Goal: Task Accomplishment & Management: Manage account settings

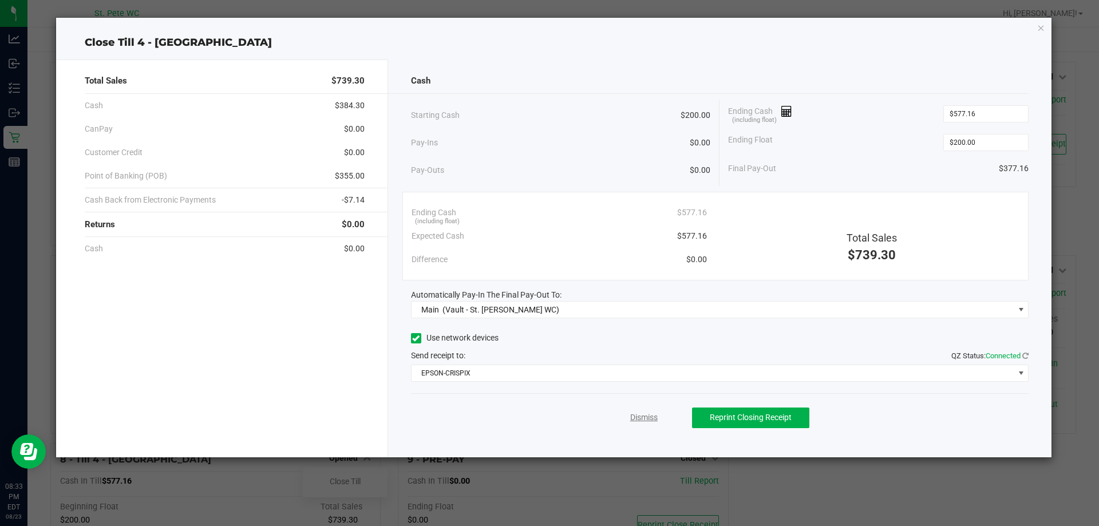
drag, startPoint x: 0, startPoint y: 0, endPoint x: 642, endPoint y: 419, distance: 766.6
click at [642, 419] on link "Dismiss" at bounding box center [643, 418] width 27 height 12
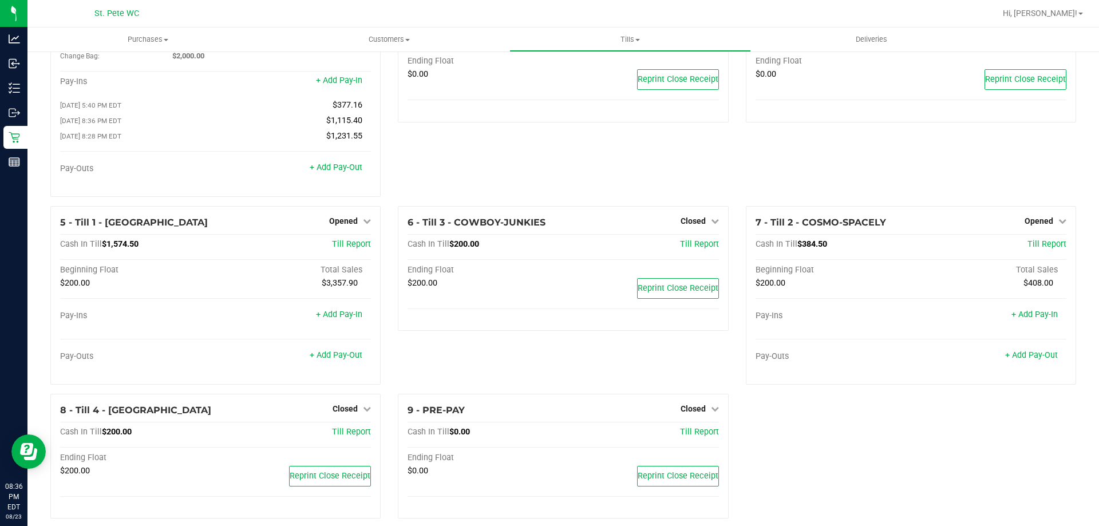
scroll to position [81, 0]
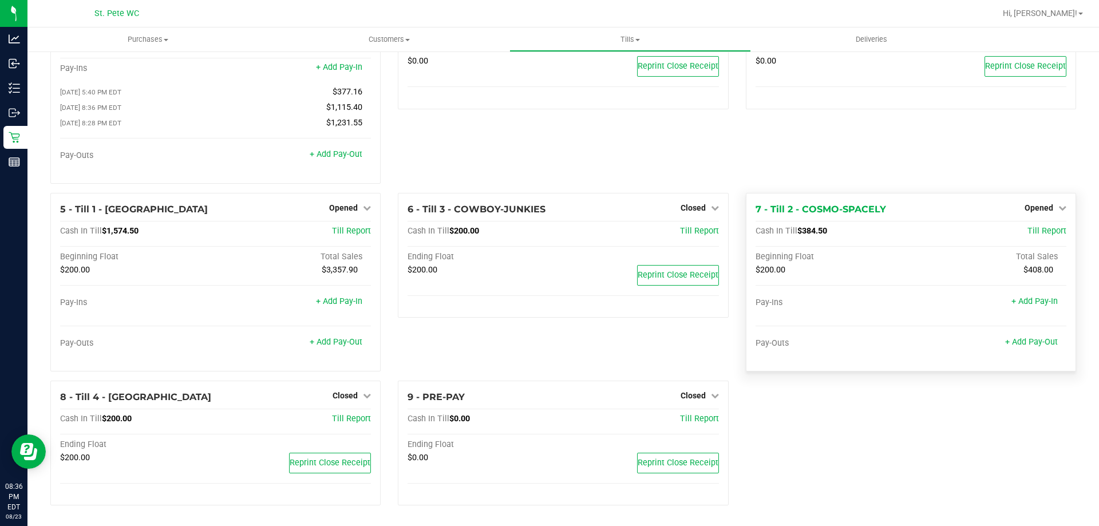
click at [1036, 213] on div "Opened" at bounding box center [1046, 208] width 42 height 14
click at [1039, 210] on span "Opened" at bounding box center [1039, 207] width 29 height 9
click at [1029, 233] on link "Close Till" at bounding box center [1040, 231] width 31 height 9
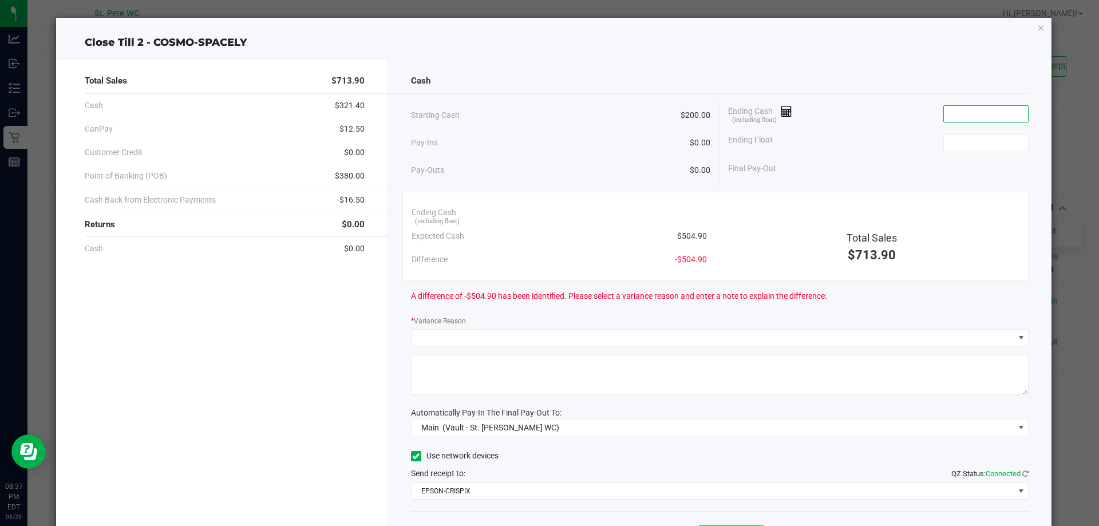
click at [985, 111] on input at bounding box center [986, 114] width 84 height 16
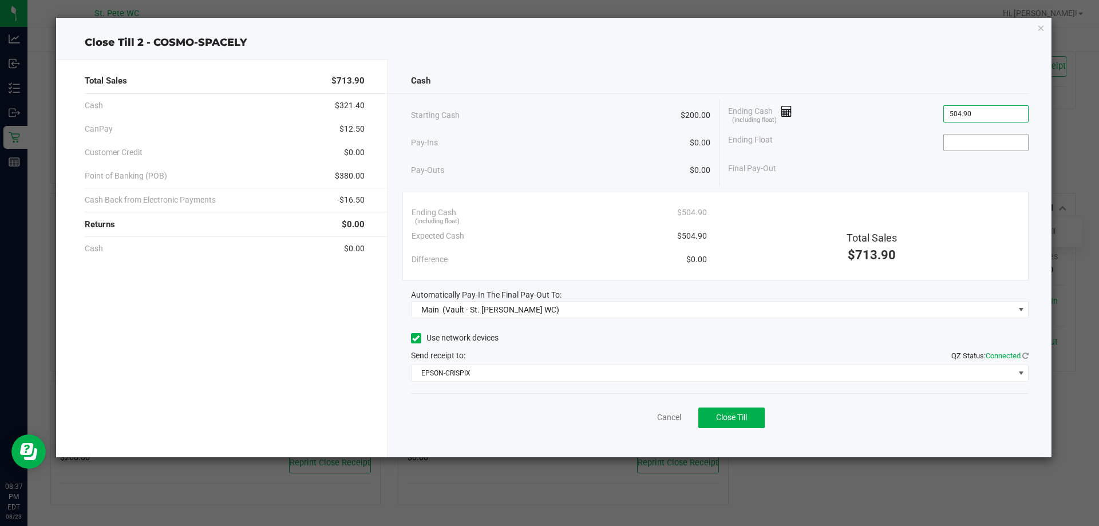
type input "$504.90"
click at [977, 137] on input at bounding box center [986, 143] width 84 height 16
type input "$200.00"
click at [903, 155] on div "Ending Float $200.00" at bounding box center [878, 142] width 301 height 29
click at [749, 424] on button "Close Till" at bounding box center [732, 418] width 66 height 21
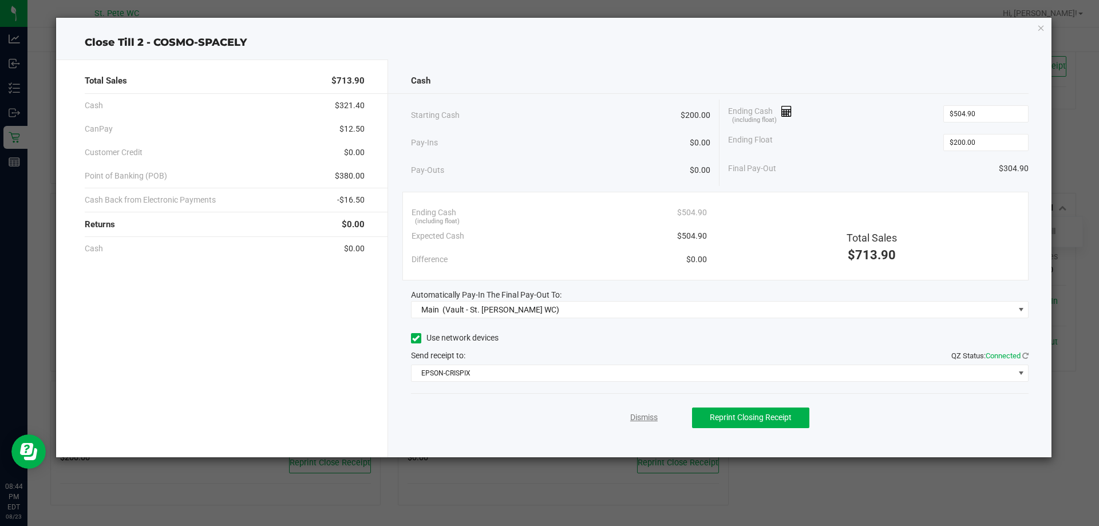
click at [645, 417] on link "Dismiss" at bounding box center [643, 418] width 27 height 12
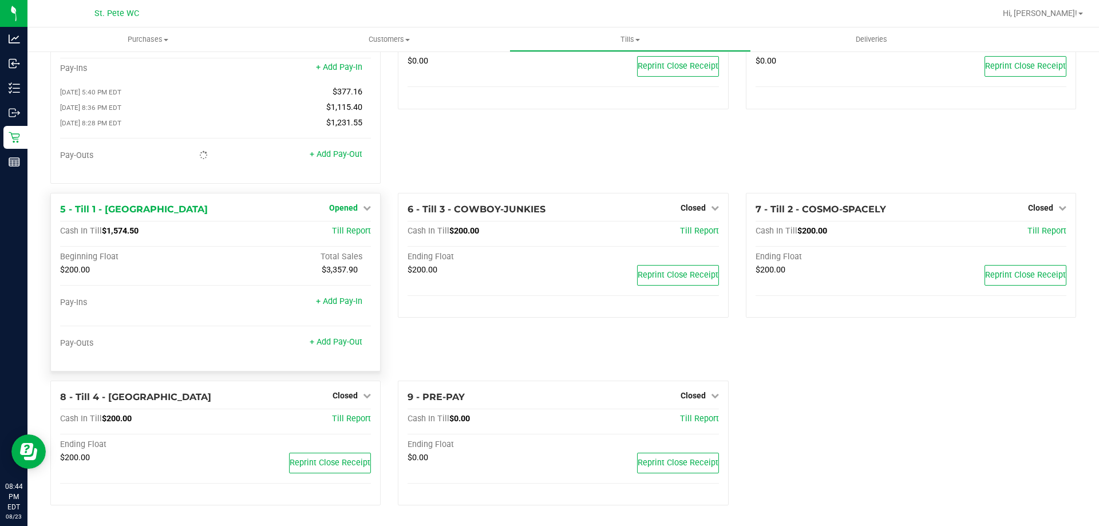
click at [363, 205] on icon at bounding box center [367, 208] width 8 height 8
click at [351, 230] on link "Close Till" at bounding box center [345, 231] width 31 height 9
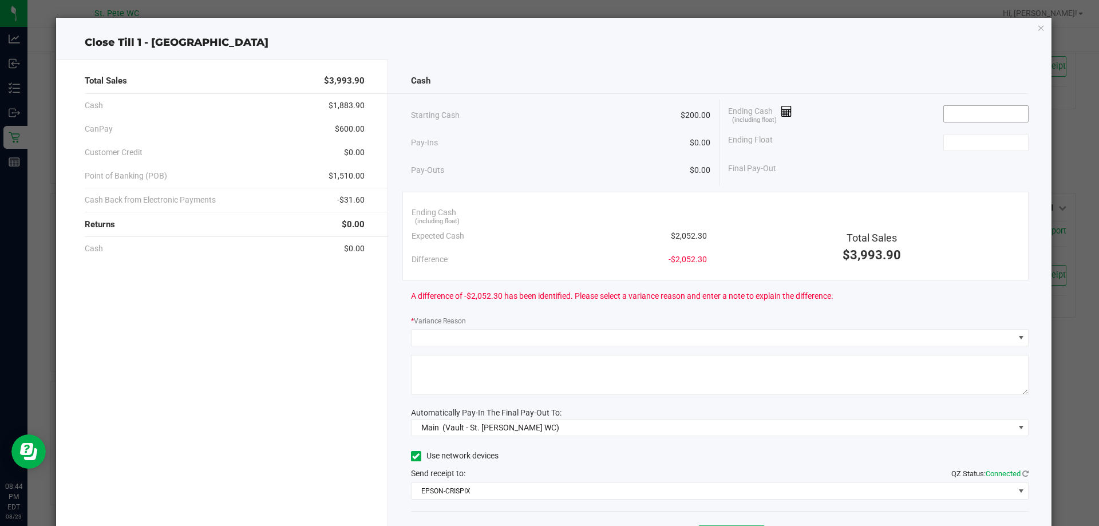
click at [966, 116] on input at bounding box center [986, 114] width 84 height 16
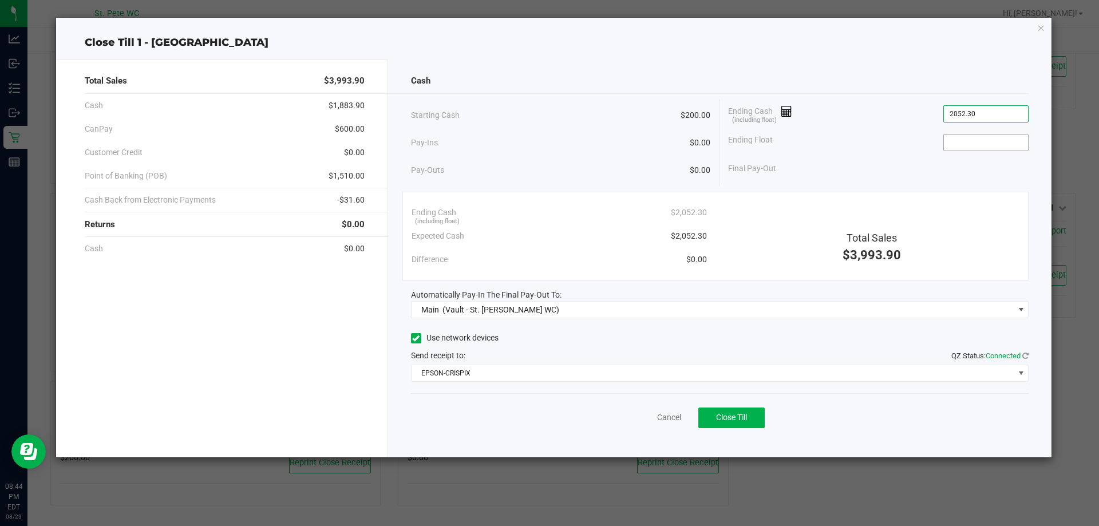
type input "$2,052.30"
click at [986, 139] on input at bounding box center [986, 143] width 84 height 16
type input "$200.00"
click at [867, 152] on div "Ending Float $200.00" at bounding box center [878, 142] width 301 height 29
click at [734, 409] on button "Close Till" at bounding box center [732, 418] width 66 height 21
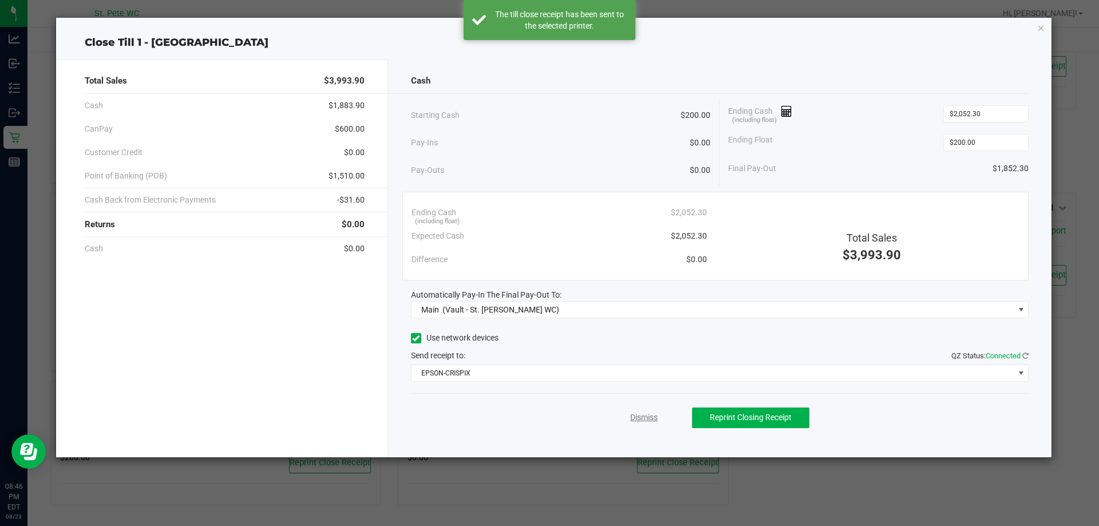
click at [650, 422] on link "Dismiss" at bounding box center [643, 418] width 27 height 12
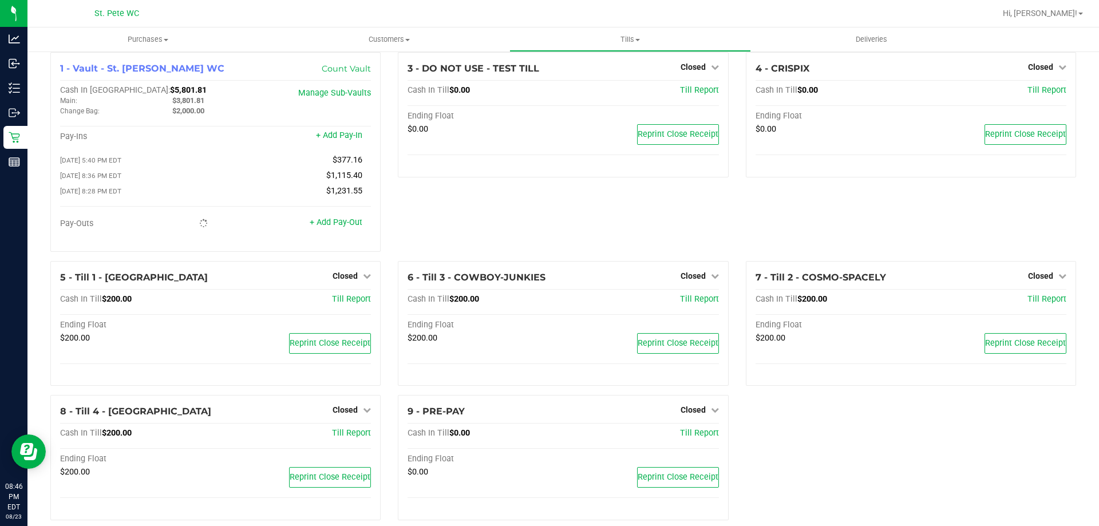
scroll to position [0, 0]
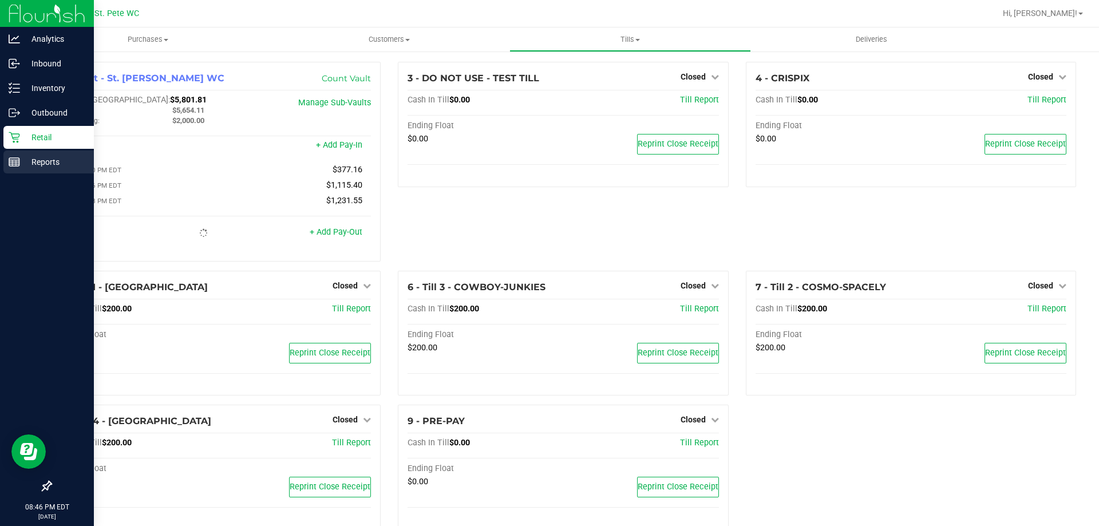
click at [11, 164] on line at bounding box center [14, 164] width 10 height 0
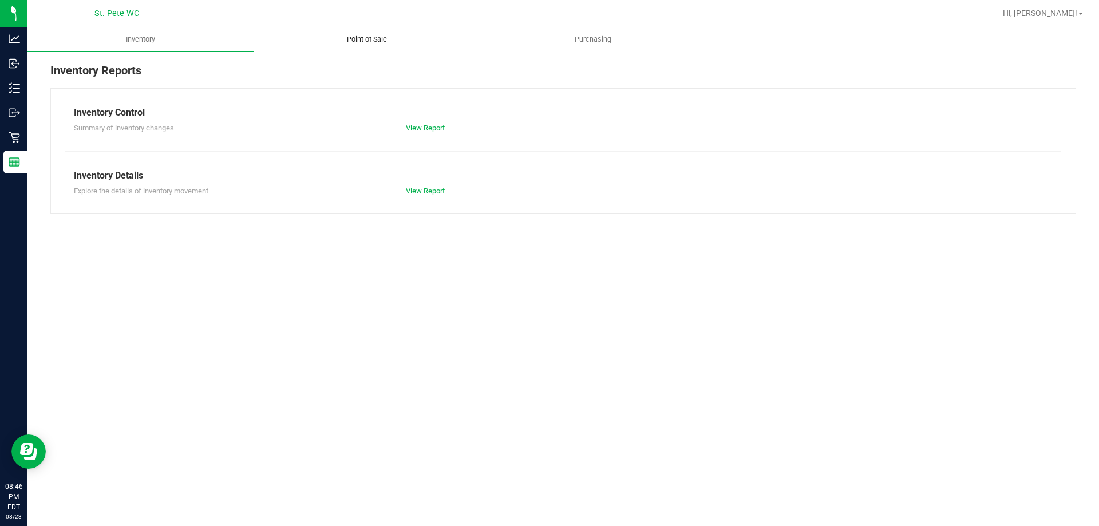
click at [382, 39] on span "Point of Sale" at bounding box center [367, 39] width 71 height 10
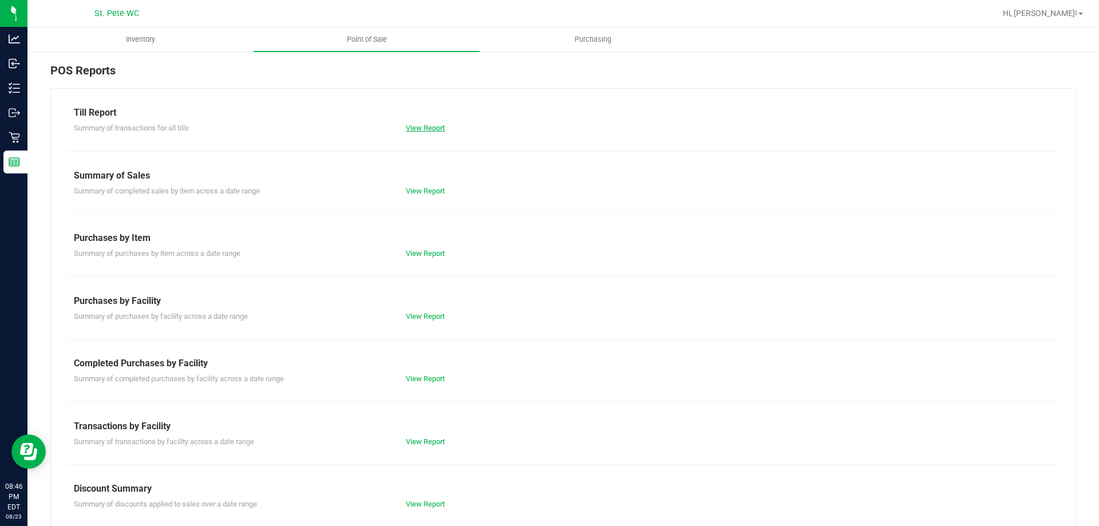
click at [408, 127] on link "View Report" at bounding box center [425, 128] width 39 height 9
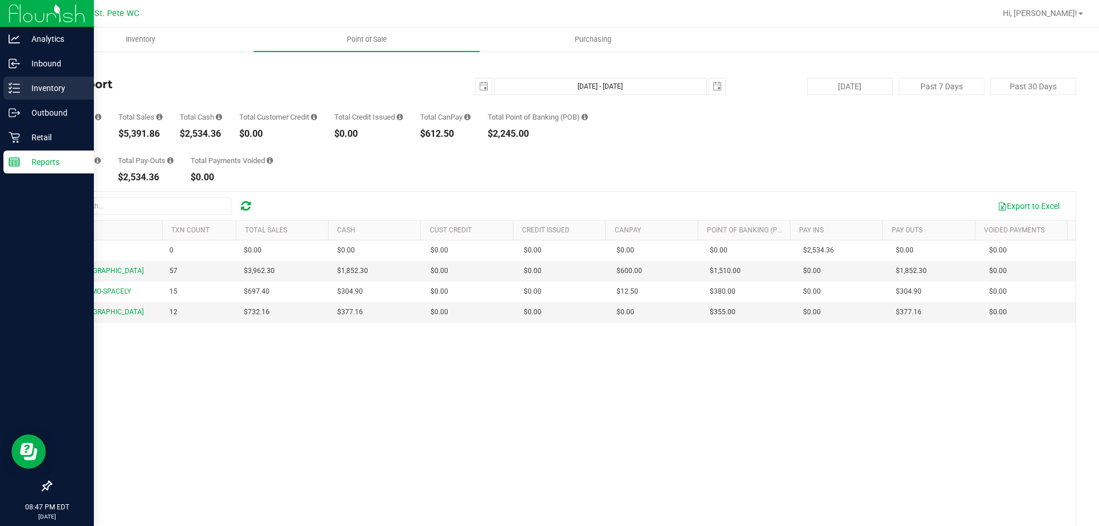
click at [49, 86] on p "Inventory" at bounding box center [54, 88] width 69 height 14
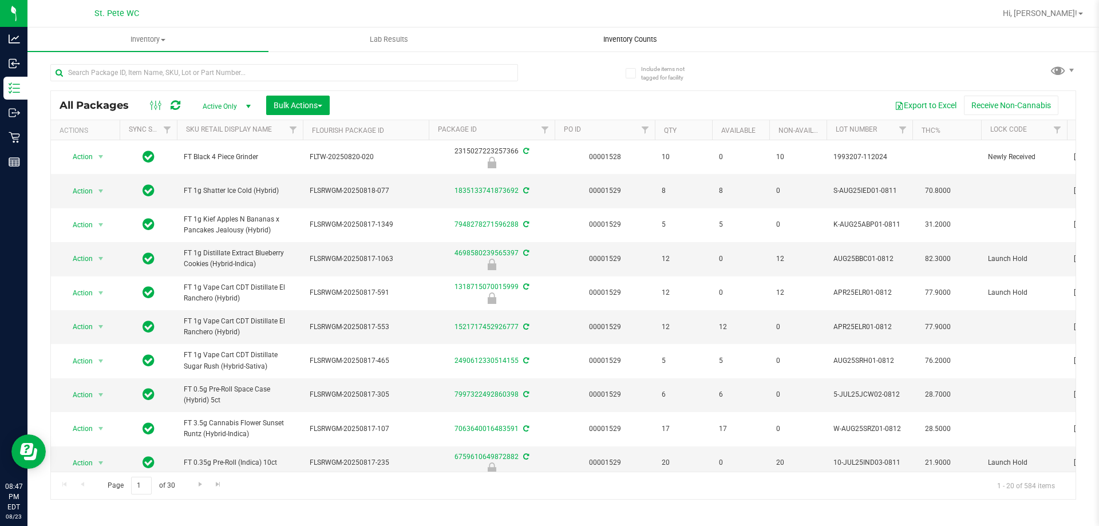
click at [621, 41] on span "Inventory Counts" at bounding box center [630, 39] width 85 height 10
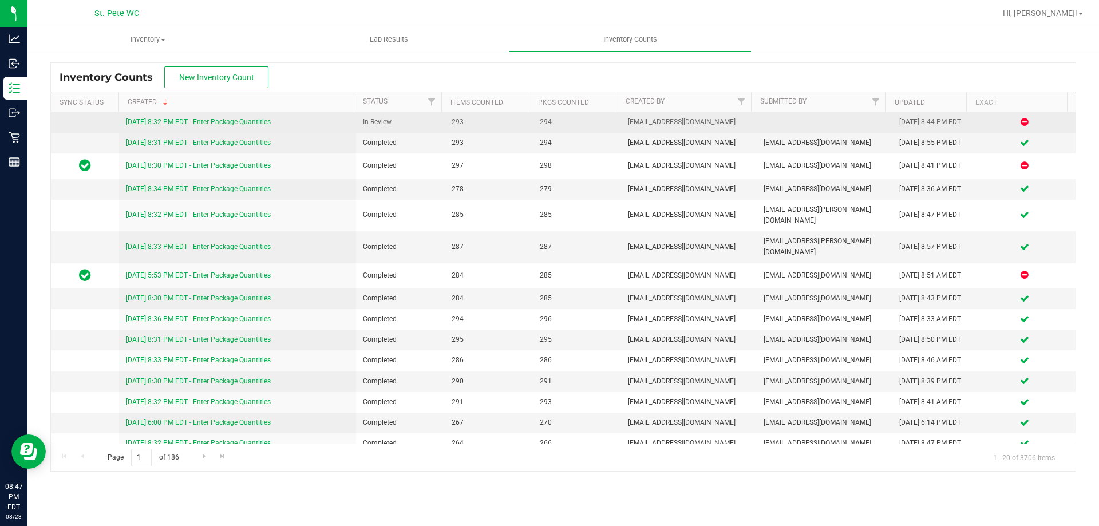
click at [258, 124] on link "[DATE] 8:32 PM EDT - Enter Package Quantities" at bounding box center [198, 122] width 145 height 8
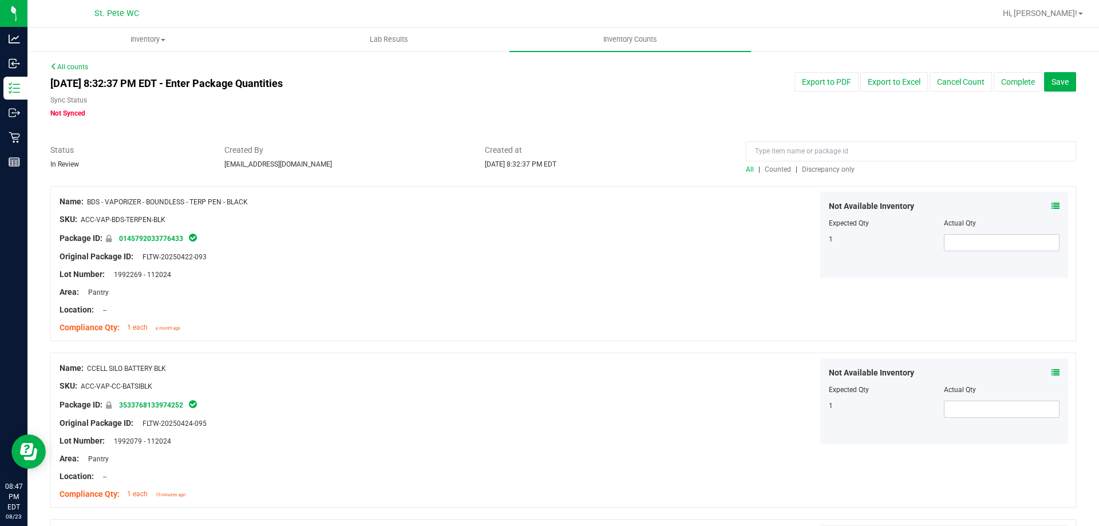
click at [813, 171] on span "Discrepancy only" at bounding box center [828, 169] width 53 height 8
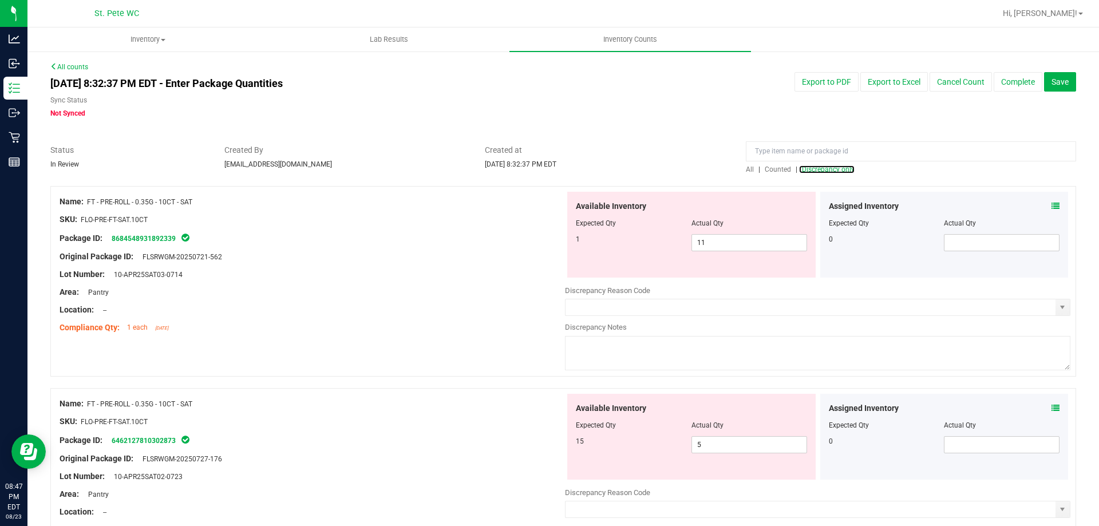
scroll to position [57, 0]
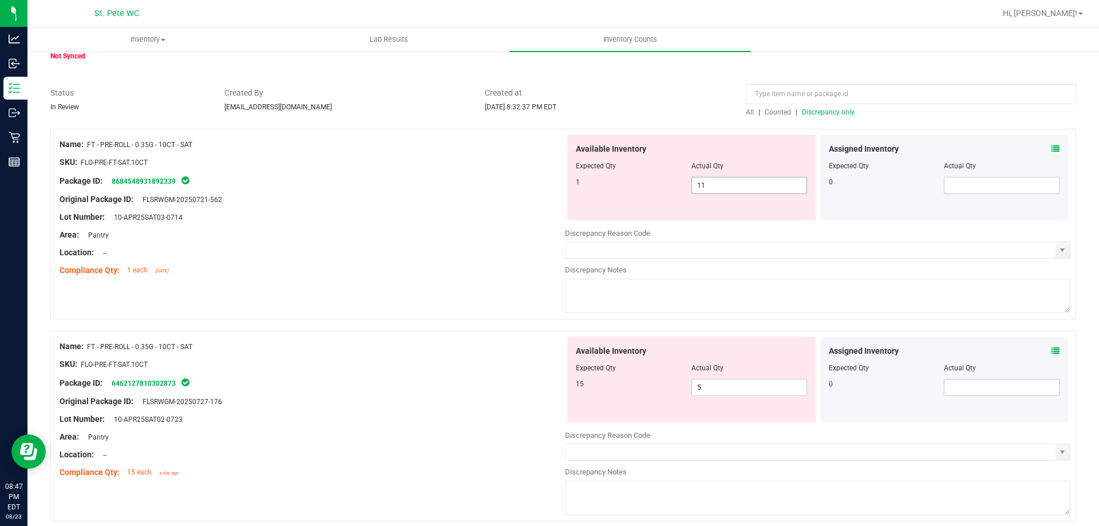
click at [715, 190] on span "11 11" at bounding box center [750, 185] width 116 height 17
type input "1"
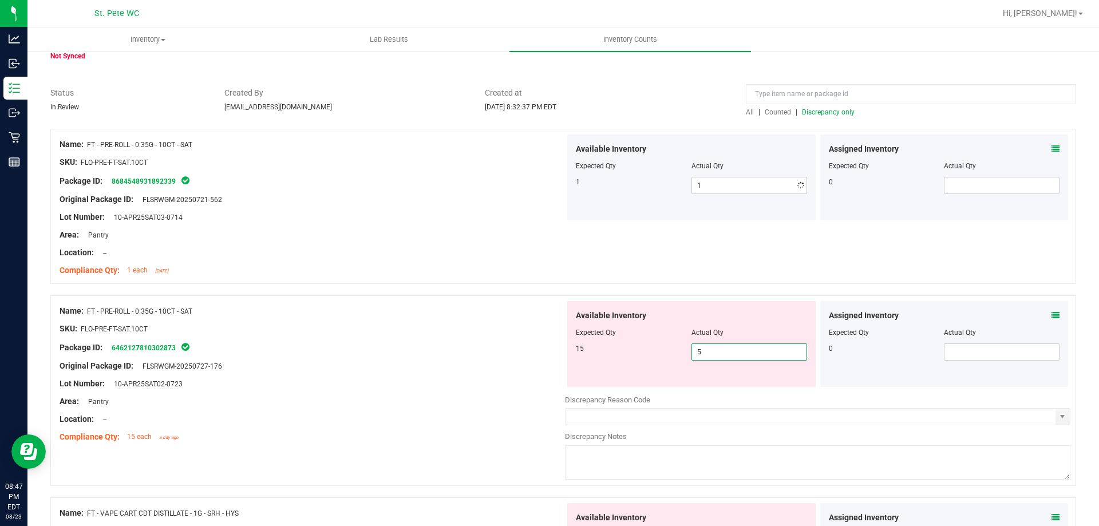
click at [729, 388] on div "Available Inventory Expected Qty Actual Qty 15 5 5" at bounding box center [818, 392] width 506 height 182
type input "15"
click at [421, 251] on div "Location: --" at bounding box center [313, 253] width 506 height 12
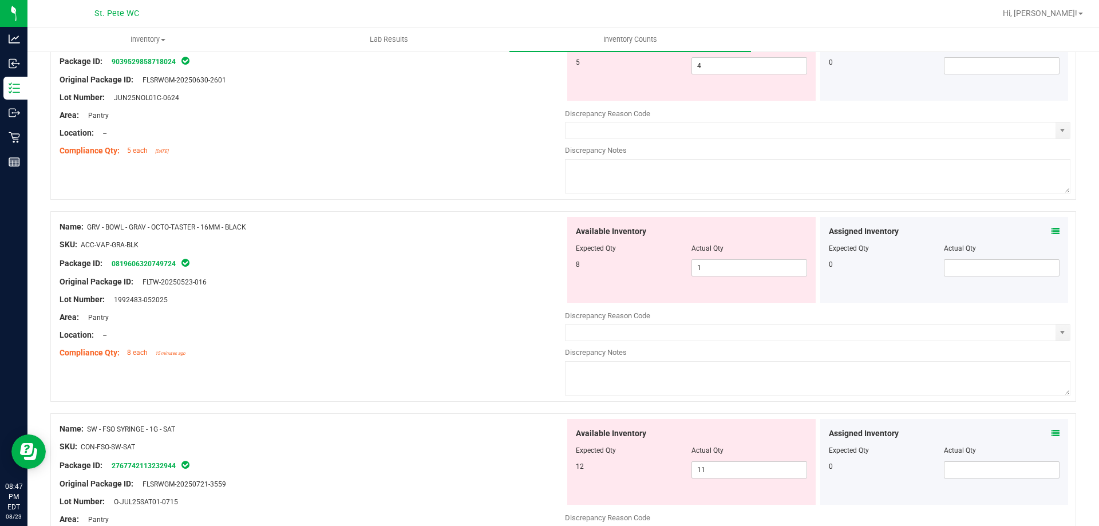
scroll to position [916, 0]
click at [721, 259] on span "1 1" at bounding box center [750, 266] width 116 height 17
click at [721, 259] on input "1" at bounding box center [749, 266] width 115 height 16
type input "8"
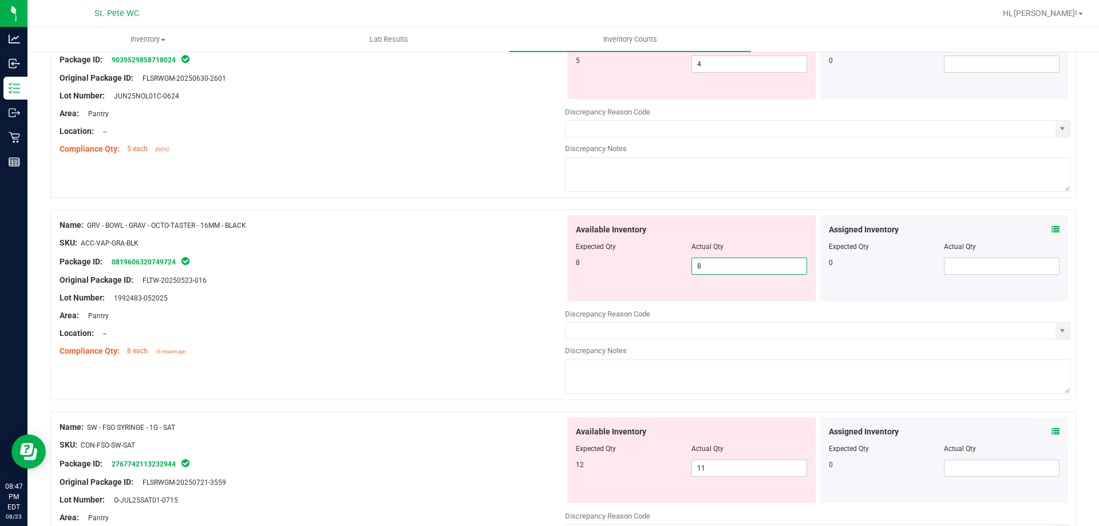
click at [448, 304] on div at bounding box center [313, 307] width 506 height 6
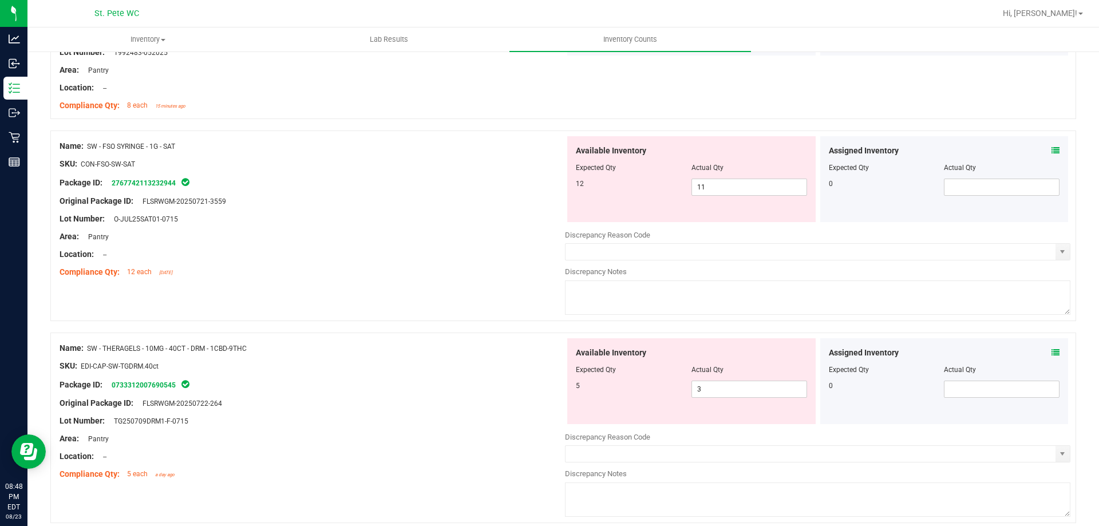
scroll to position [1182, 0]
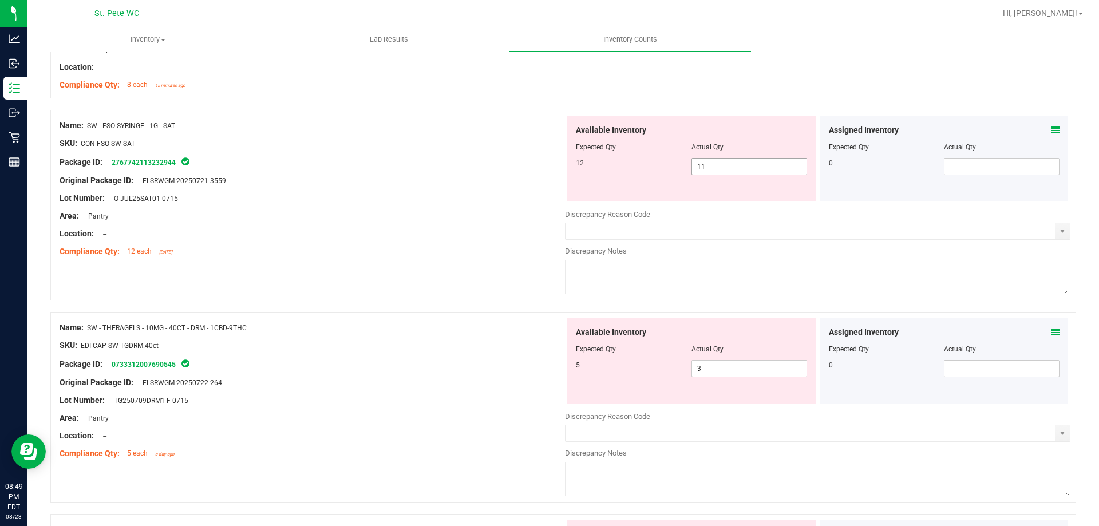
click at [717, 167] on span "11 11" at bounding box center [750, 166] width 116 height 17
click at [717, 167] on input "11" at bounding box center [749, 167] width 115 height 16
type input "12"
click at [427, 158] on div "Package ID: 2767742113232944" at bounding box center [313, 162] width 506 height 14
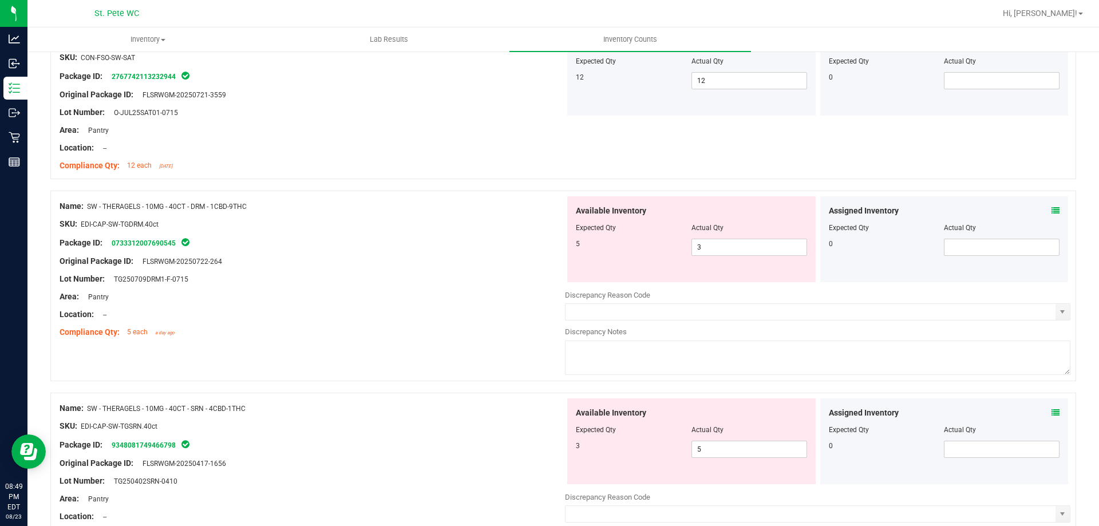
scroll to position [1297, 0]
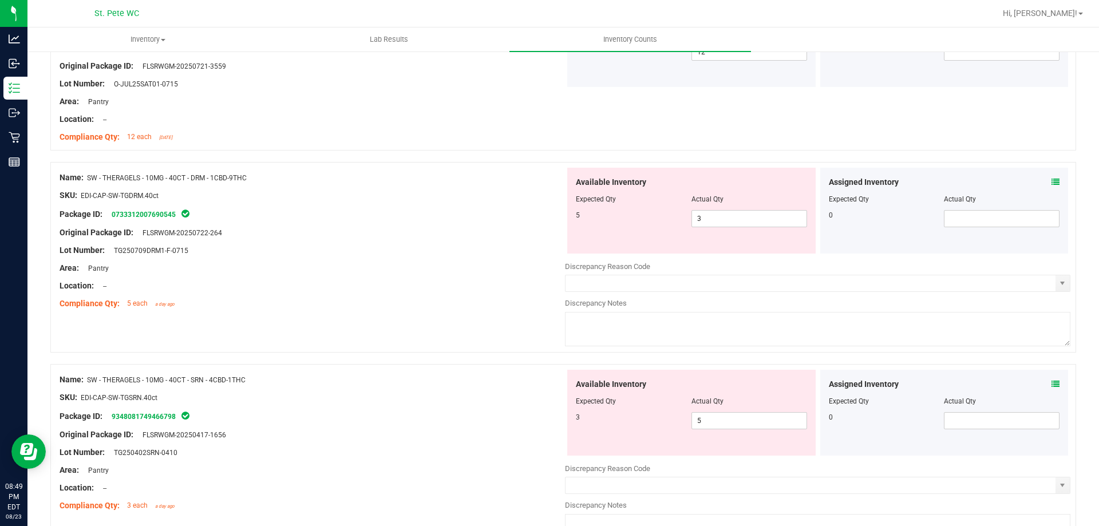
click at [721, 195] on div "Actual Qty" at bounding box center [750, 199] width 116 height 10
click at [724, 218] on input "3" at bounding box center [749, 219] width 115 height 16
type input "5"
click at [385, 262] on div "Area: Pantry" at bounding box center [313, 268] width 506 height 12
type input "5"
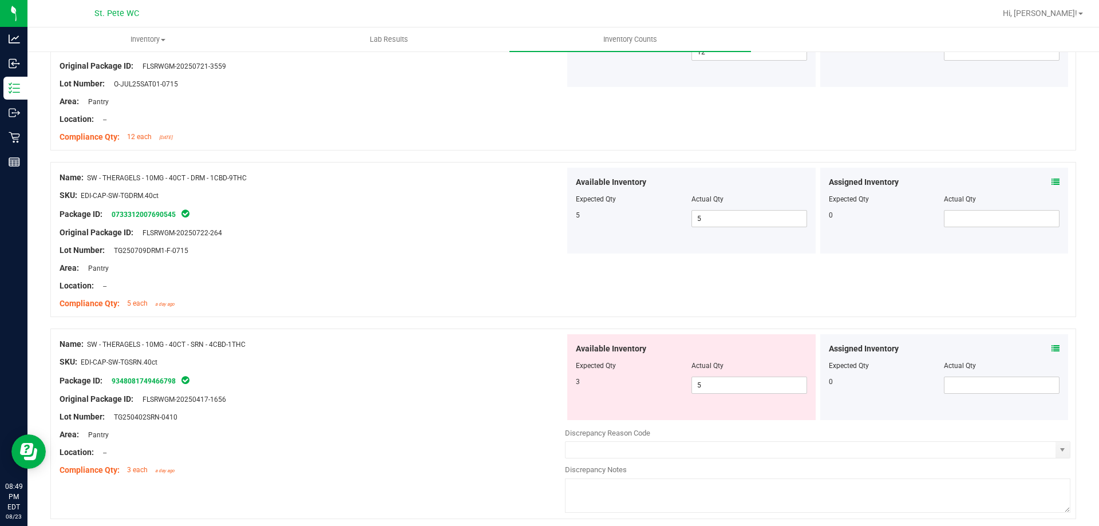
scroll to position [1340, 0]
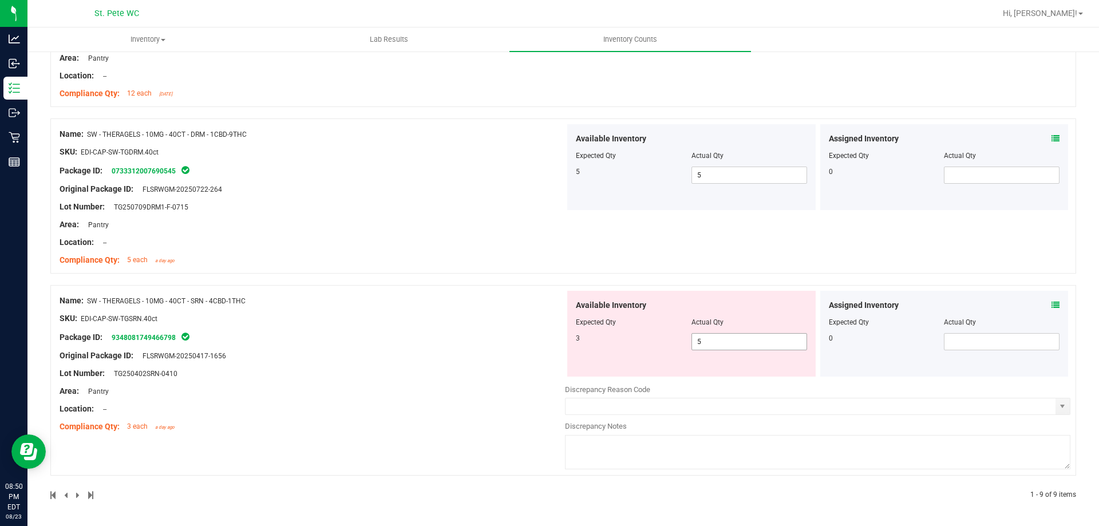
click at [739, 342] on span "5 5" at bounding box center [750, 341] width 116 height 17
click at [739, 342] on input "5" at bounding box center [749, 342] width 115 height 16
type input "3"
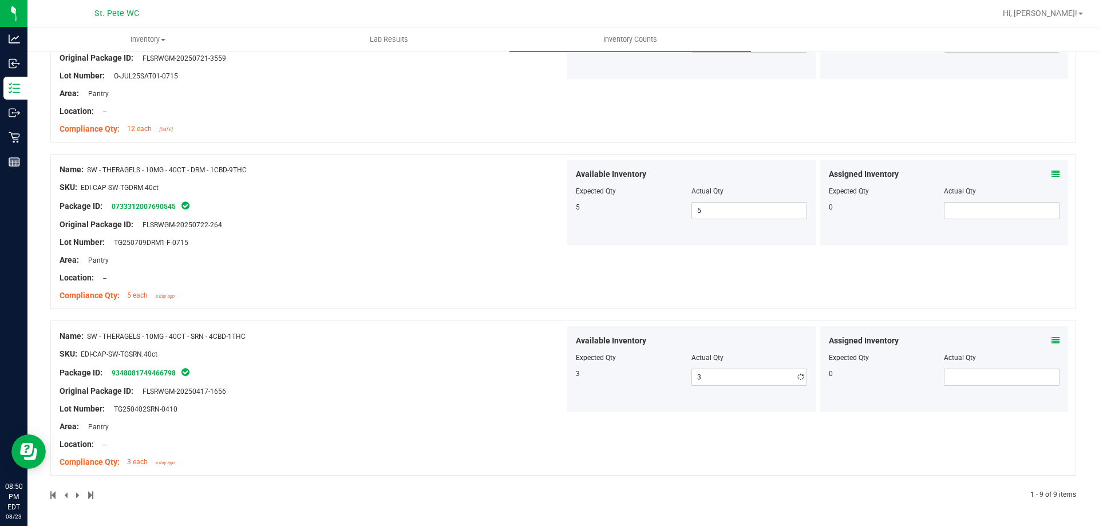
click at [486, 324] on div "Name: SW - THERAGELS - 10MG - 40CT - SRN - 4CBD-1THC SKU: EDI-CAP-SW-TGSRN.40ct…" at bounding box center [563, 398] width 1026 height 155
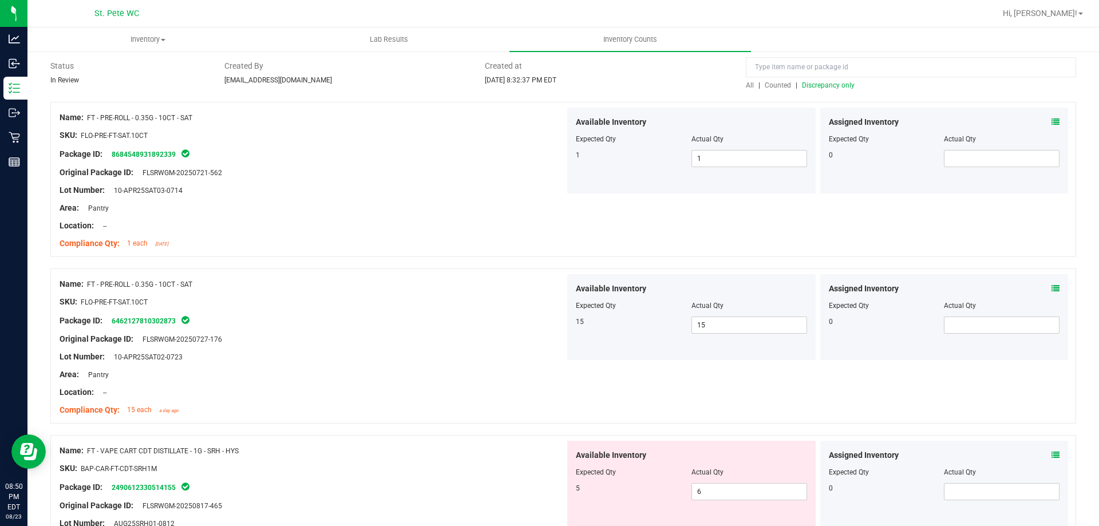
scroll to position [0, 0]
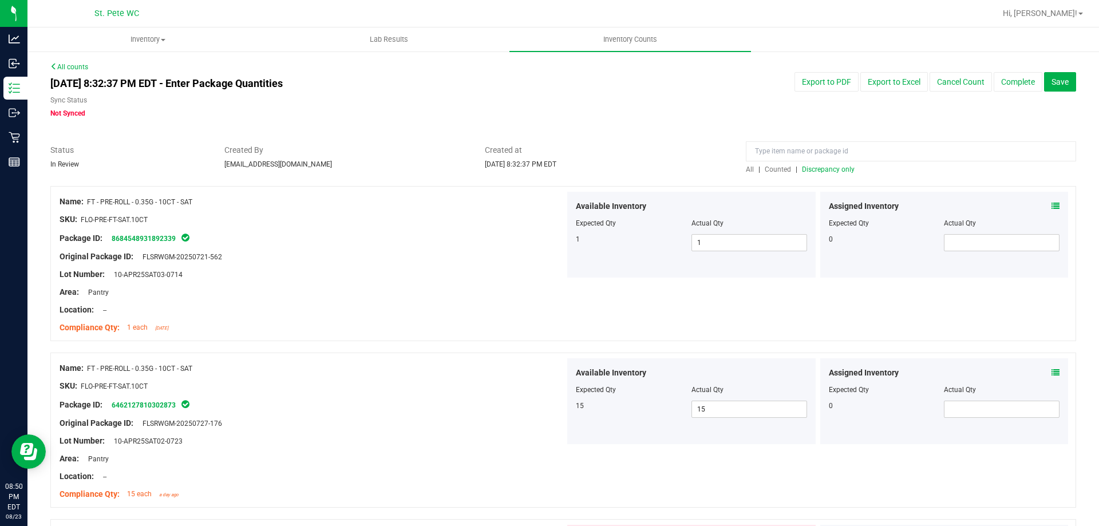
click at [838, 169] on span "Discrepancy only" at bounding box center [828, 169] width 53 height 8
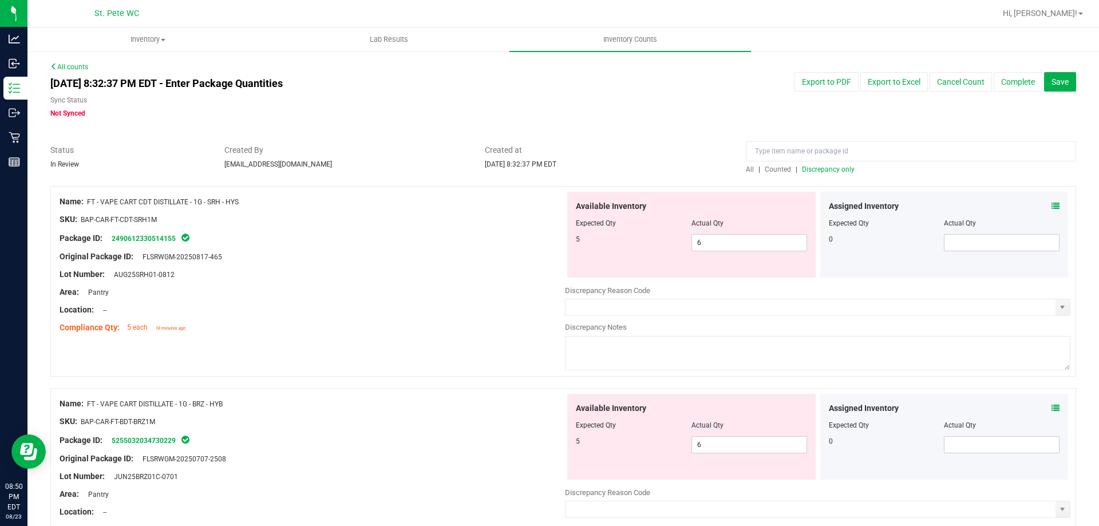
click at [484, 248] on div at bounding box center [313, 248] width 506 height 6
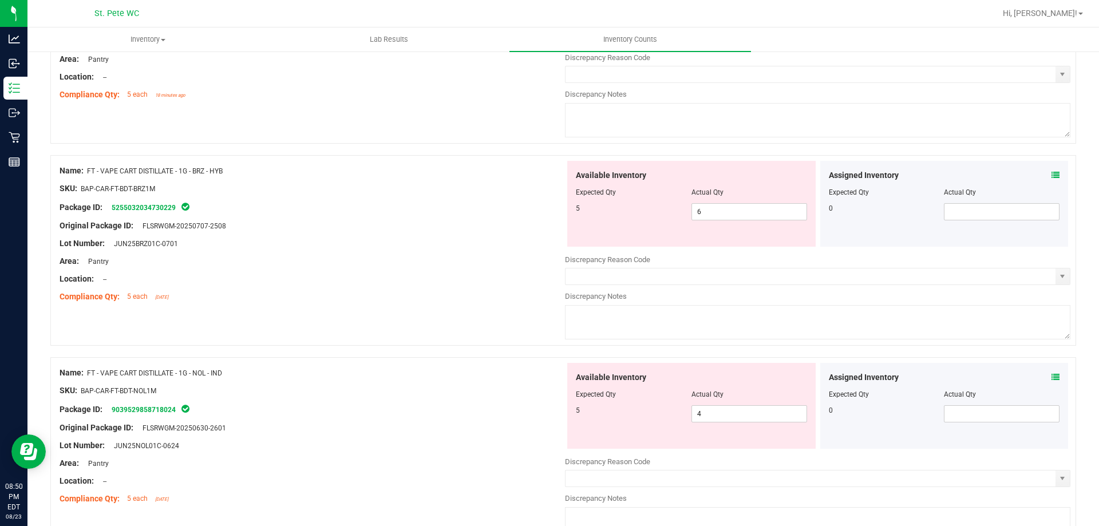
scroll to position [305, 0]
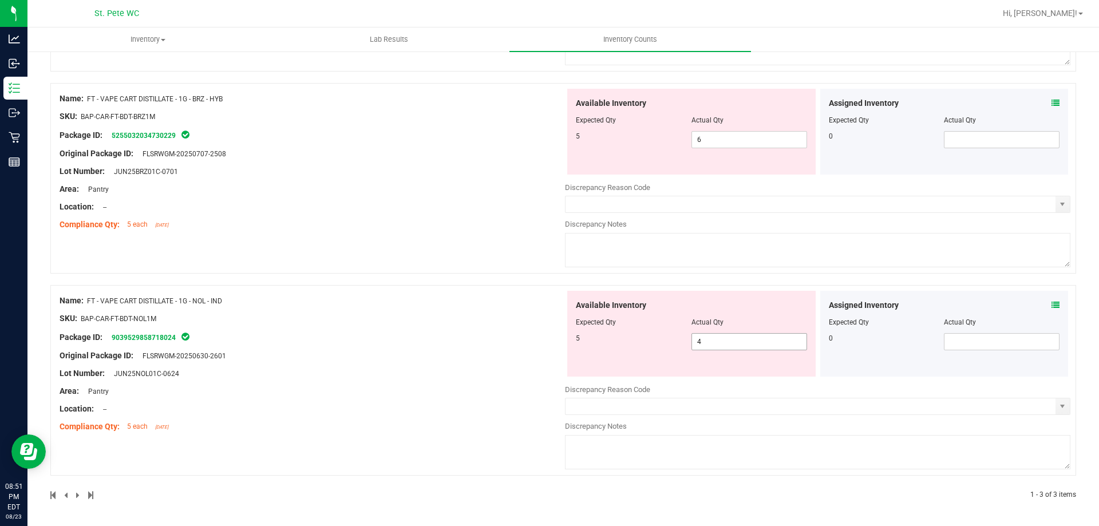
click at [704, 346] on span "4 4" at bounding box center [750, 341] width 116 height 17
click at [704, 346] on input "4" at bounding box center [749, 342] width 115 height 16
type input "5"
click at [764, 140] on div "Available Inventory Expected Qty Actual Qty 5 6 6" at bounding box center [691, 132] width 249 height 86
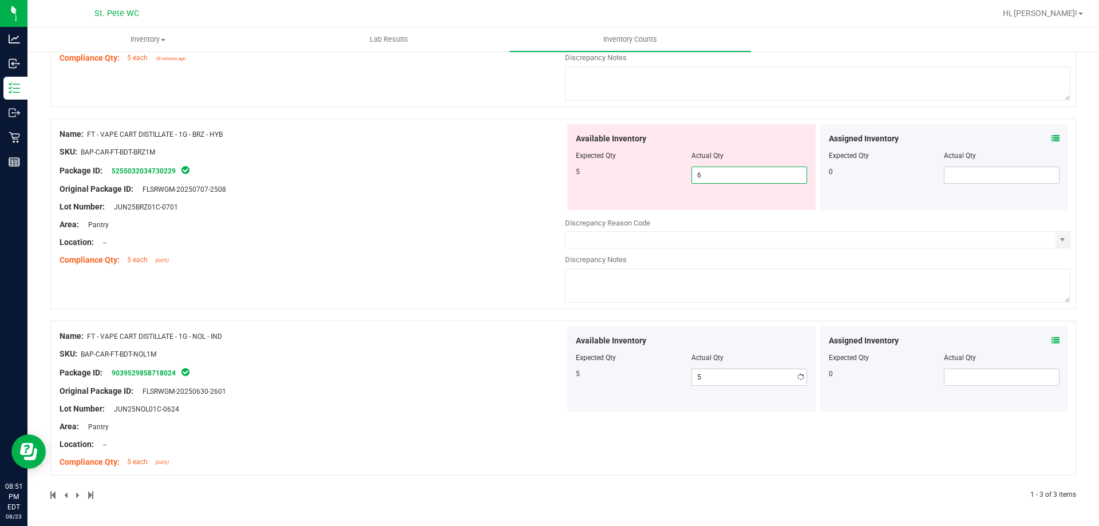
scroll to position [270, 0]
click at [764, 140] on div "Available Inventory" at bounding box center [691, 139] width 231 height 12
click at [746, 177] on span "6 6" at bounding box center [750, 175] width 116 height 17
click at [746, 177] on input "6" at bounding box center [749, 175] width 115 height 16
type input "5"
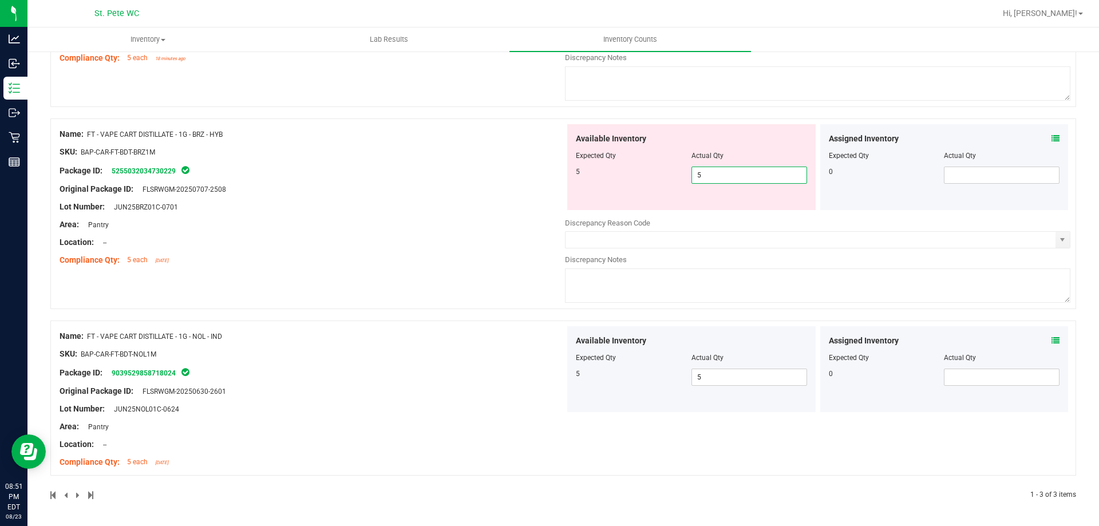
type input "5"
click at [455, 196] on div "Name: FT - VAPE CART DISTILLATE - 1G - BRZ - HYB SKU: BAP-CAR-FT-BDT-BRZ1M Pack…" at bounding box center [313, 197] width 506 height 146
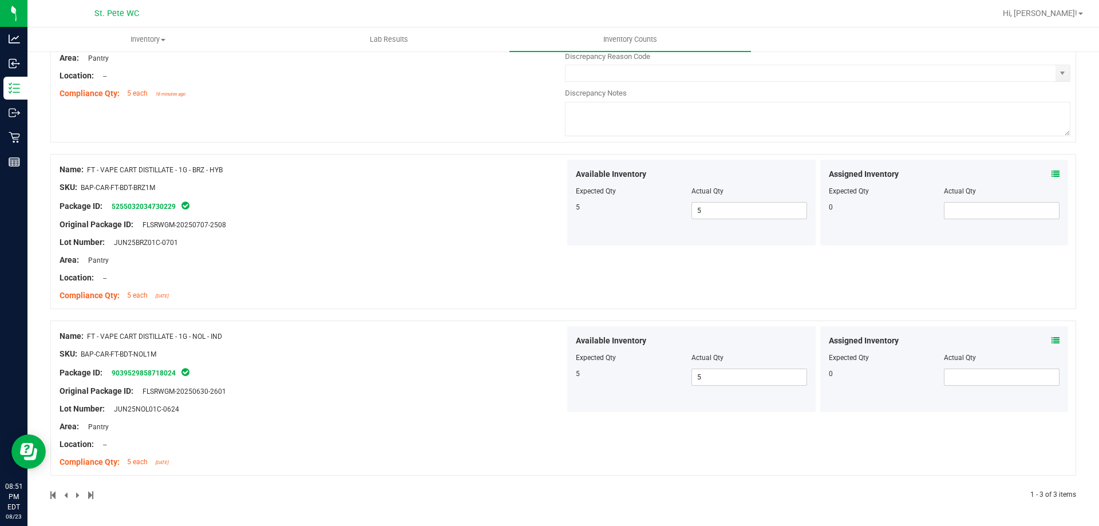
scroll to position [0, 0]
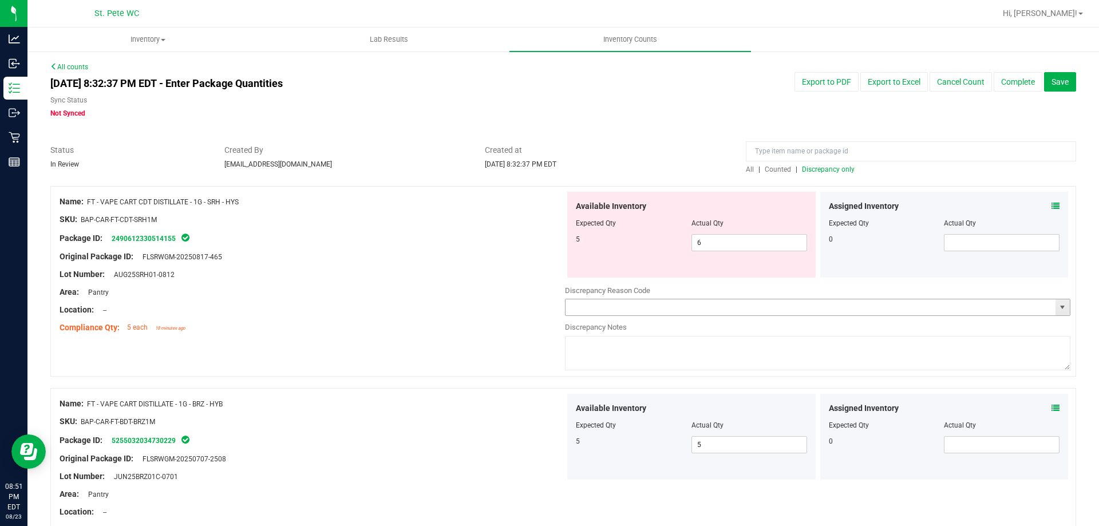
click at [598, 305] on input "text" at bounding box center [811, 307] width 490 height 16
click at [1060, 307] on span "select" at bounding box center [1063, 307] width 14 height 16
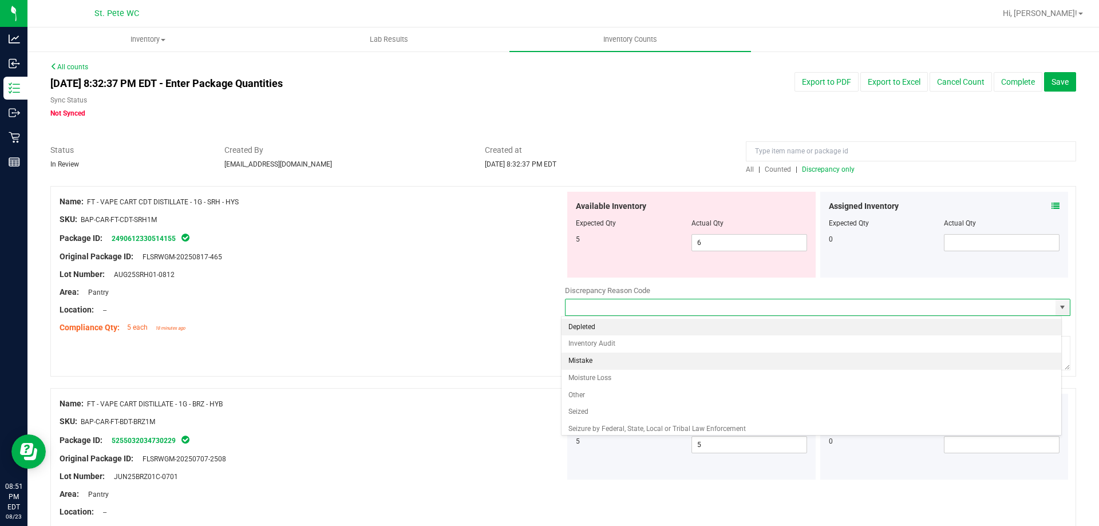
click at [622, 365] on li "Mistake" at bounding box center [812, 361] width 500 height 17
type input "Mistake"
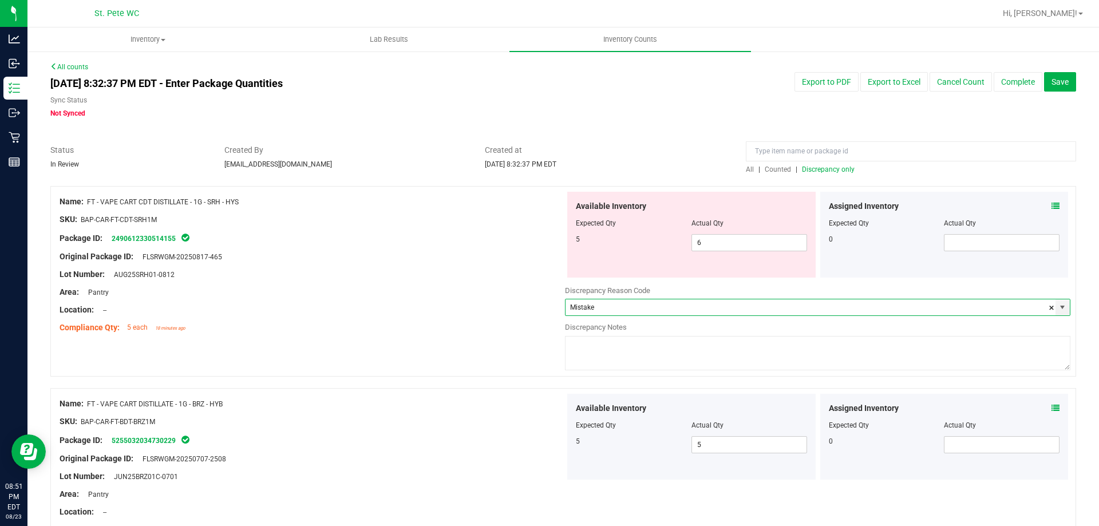
click at [621, 358] on textarea at bounding box center [818, 353] width 506 height 34
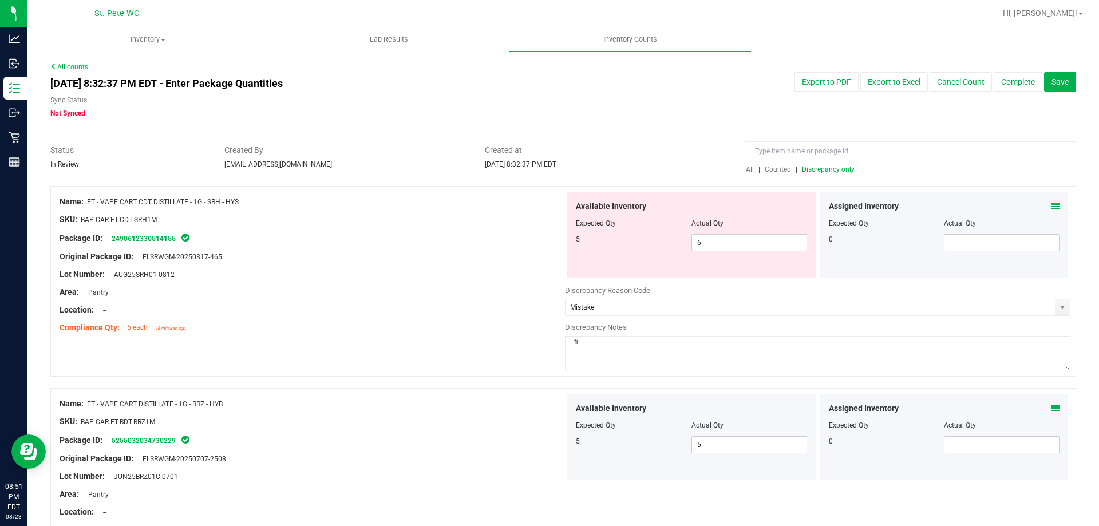
type textarea "f"
type textarea "error wrongly allocated, 6 on hand"
click at [462, 306] on div "Location: --" at bounding box center [313, 310] width 506 height 12
click at [1058, 77] on span "Save" at bounding box center [1060, 81] width 17 height 9
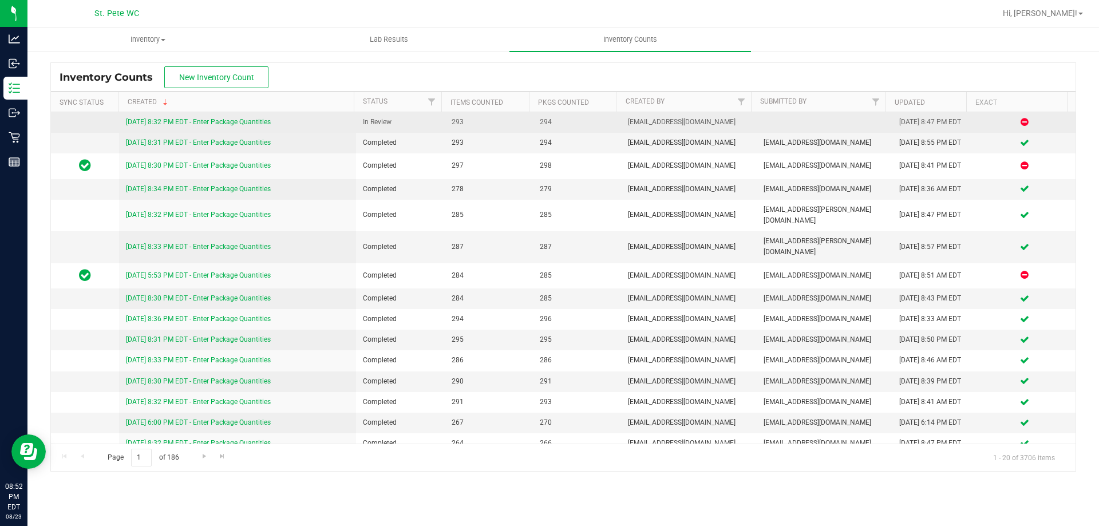
click at [249, 121] on link "[DATE] 8:32 PM EDT - Enter Package Quantities" at bounding box center [198, 122] width 145 height 8
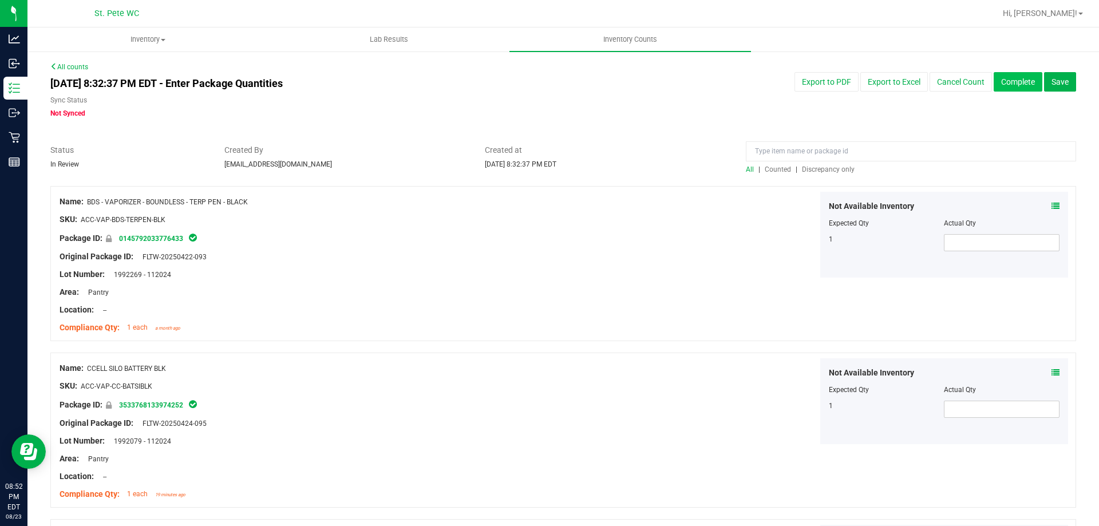
click at [1011, 87] on button "Complete" at bounding box center [1018, 81] width 49 height 19
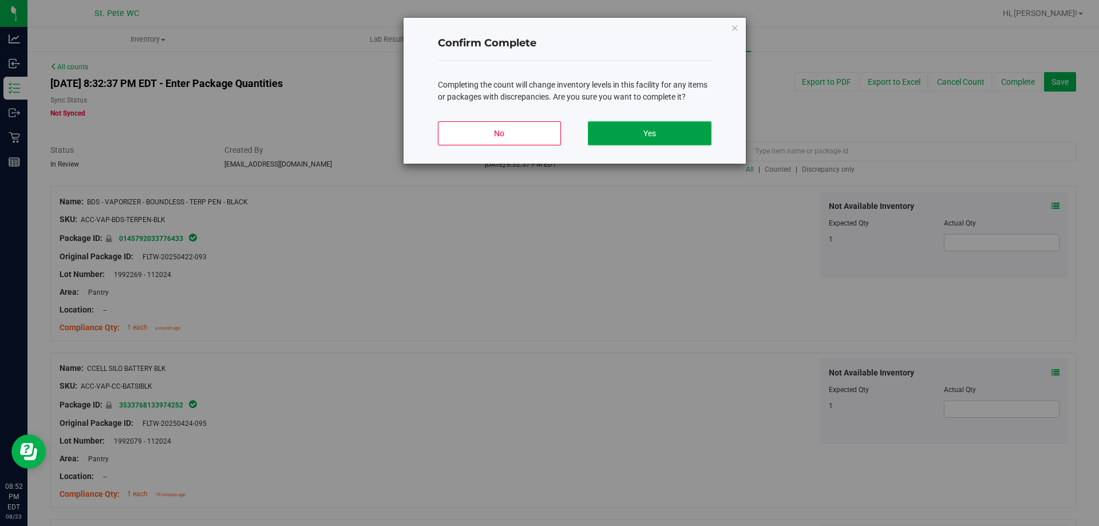
click at [618, 139] on button "Yes" at bounding box center [649, 133] width 123 height 24
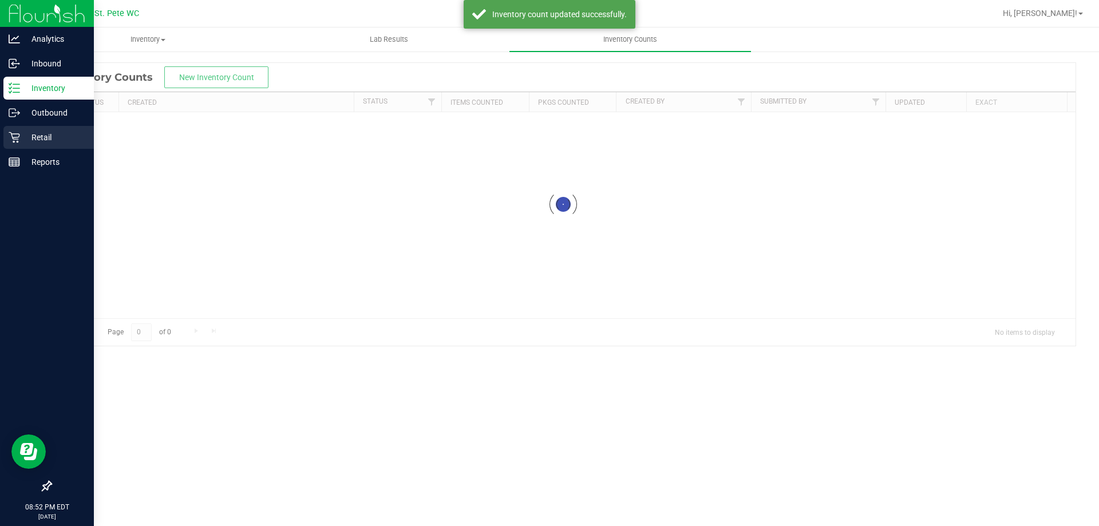
click at [29, 137] on p "Retail" at bounding box center [54, 138] width 69 height 14
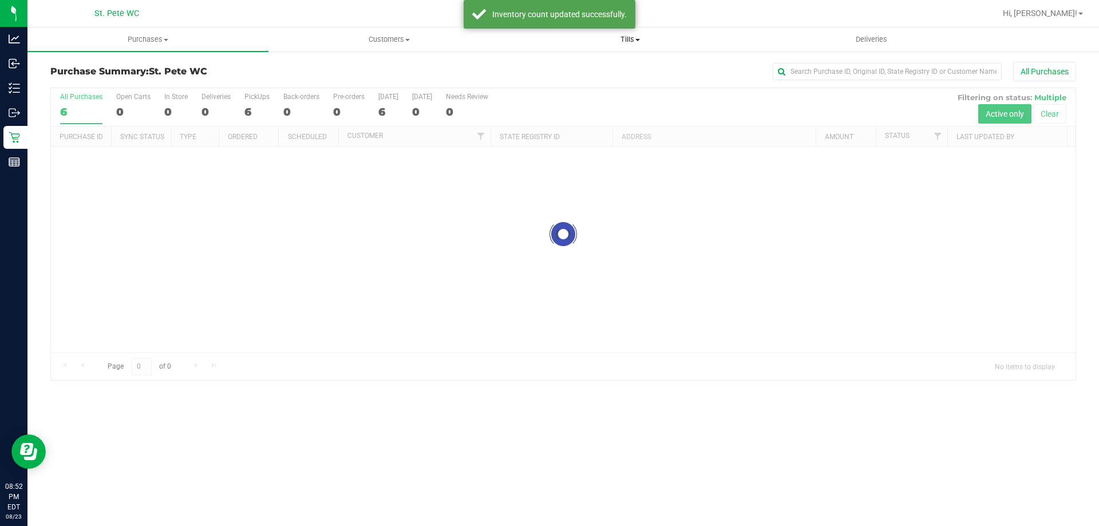
click at [629, 37] on span "Tills" at bounding box center [630, 39] width 240 height 10
click at [561, 82] on span "Reconcile e-payments" at bounding box center [567, 83] width 114 height 10
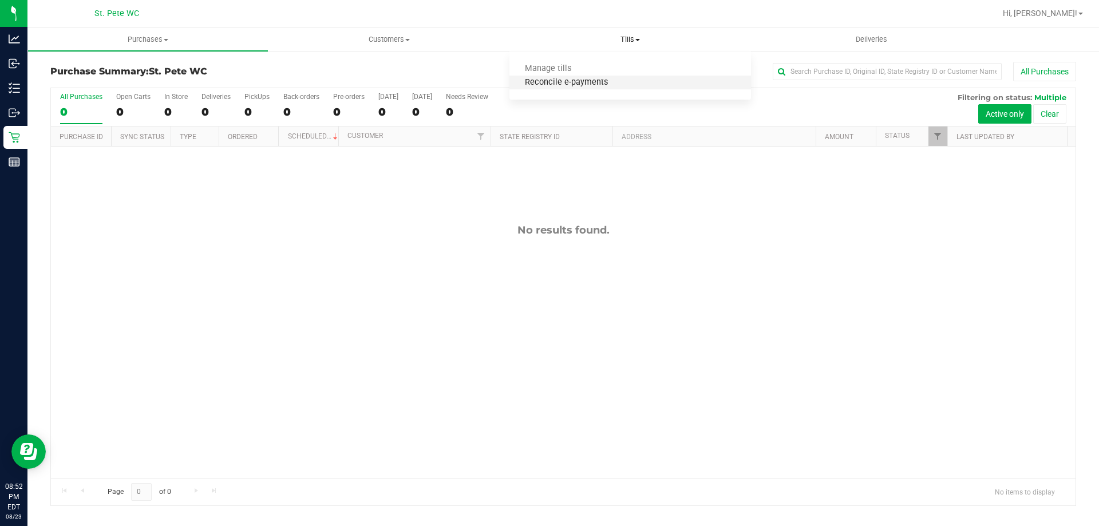
click at [555, 85] on span "Reconcile e-payments" at bounding box center [567, 83] width 114 height 10
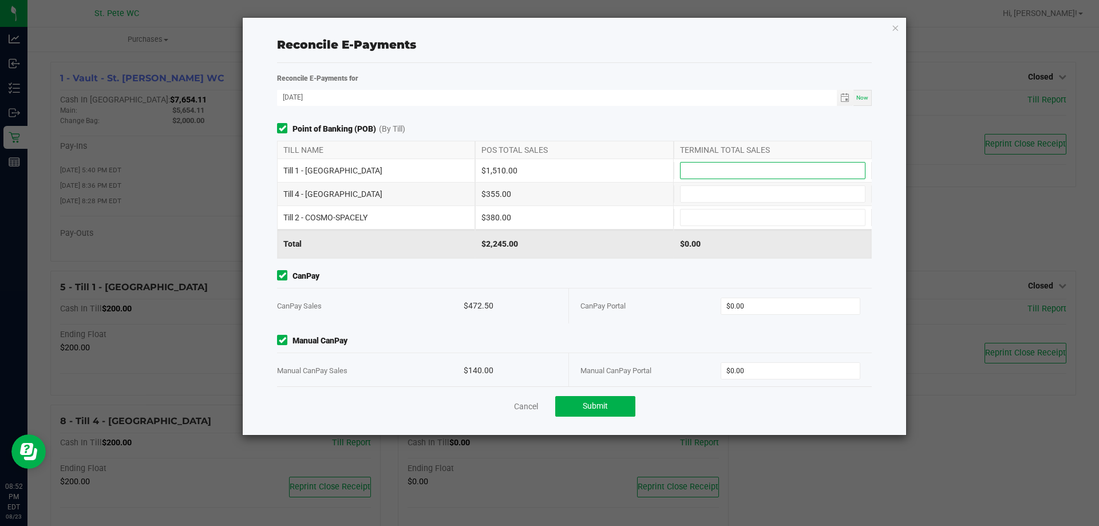
click at [716, 167] on input at bounding box center [773, 171] width 184 height 16
type input "$1,510.00"
type input "$355.00"
type input "$380.00"
type input "$742.50"
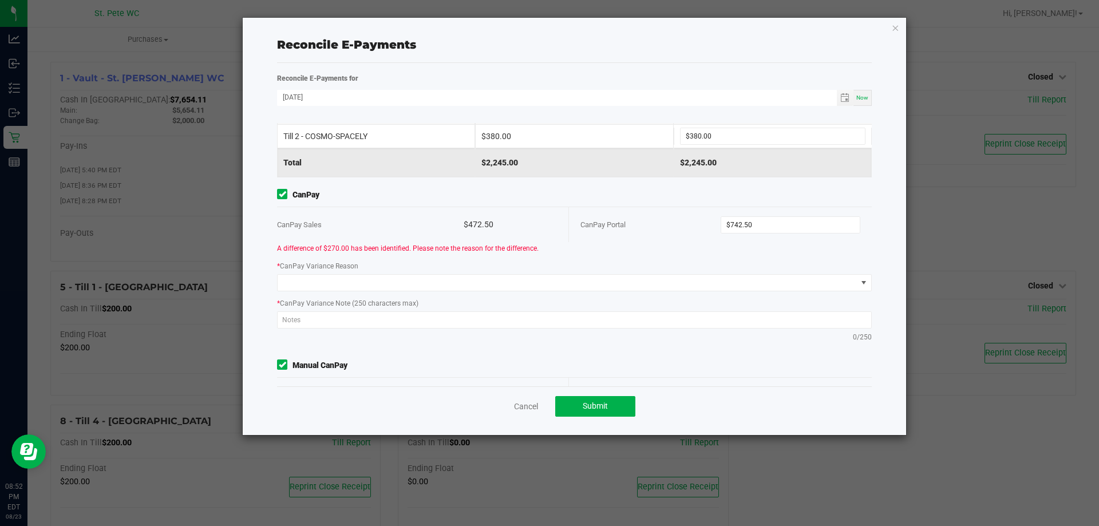
scroll to position [61, 0]
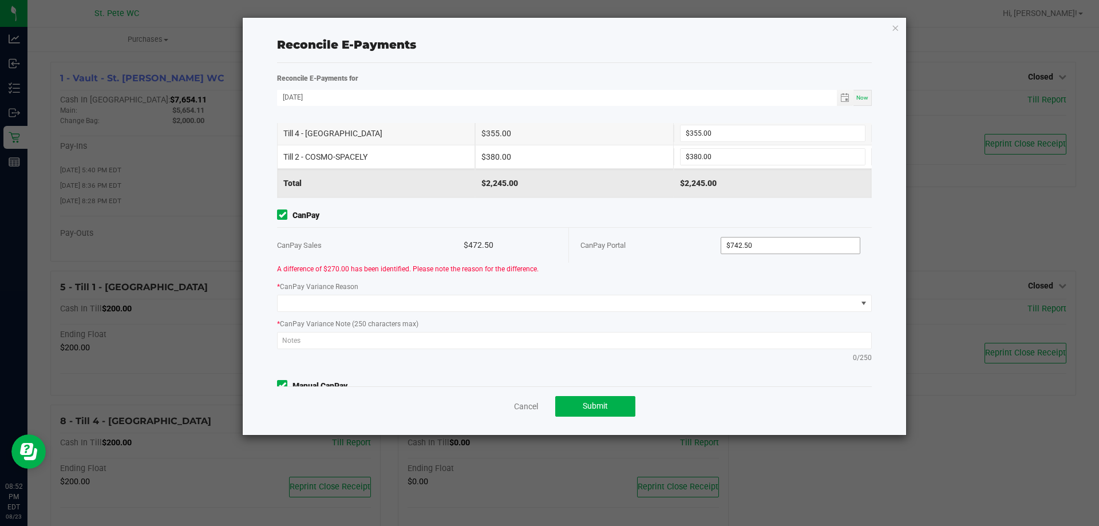
type input "140"
type input "742.5"
type input "$140.00"
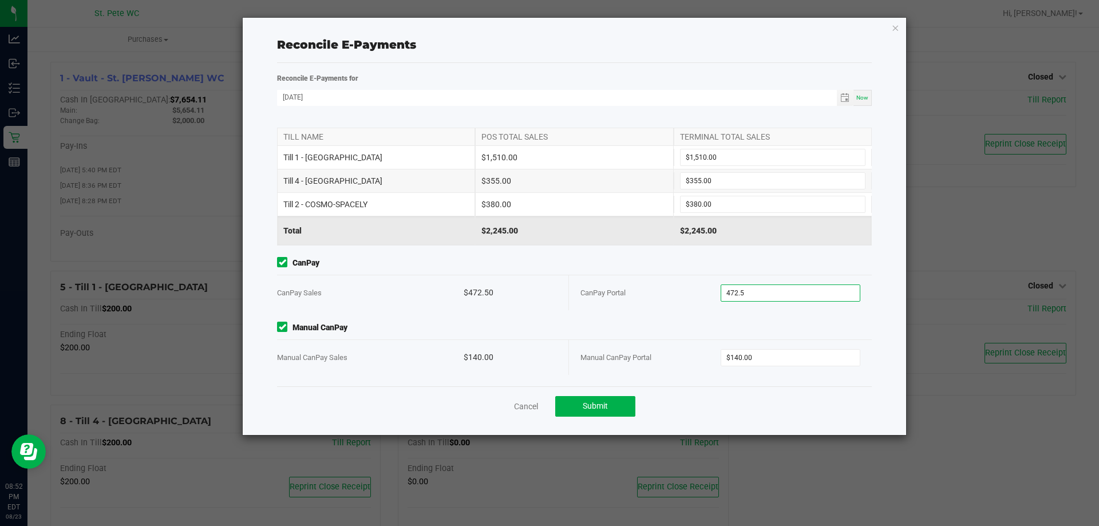
scroll to position [12, 0]
type input "$472.50"
click at [670, 282] on div "CanPay Portal" at bounding box center [651, 294] width 140 height 35
click at [648, 314] on div "Point of Banking (POB) (By Till) TILL NAME POS TOTAL SALES TERMINAL TOTAL SALES…" at bounding box center [575, 254] width 612 height 263
click at [610, 403] on button "Submit" at bounding box center [595, 406] width 80 height 21
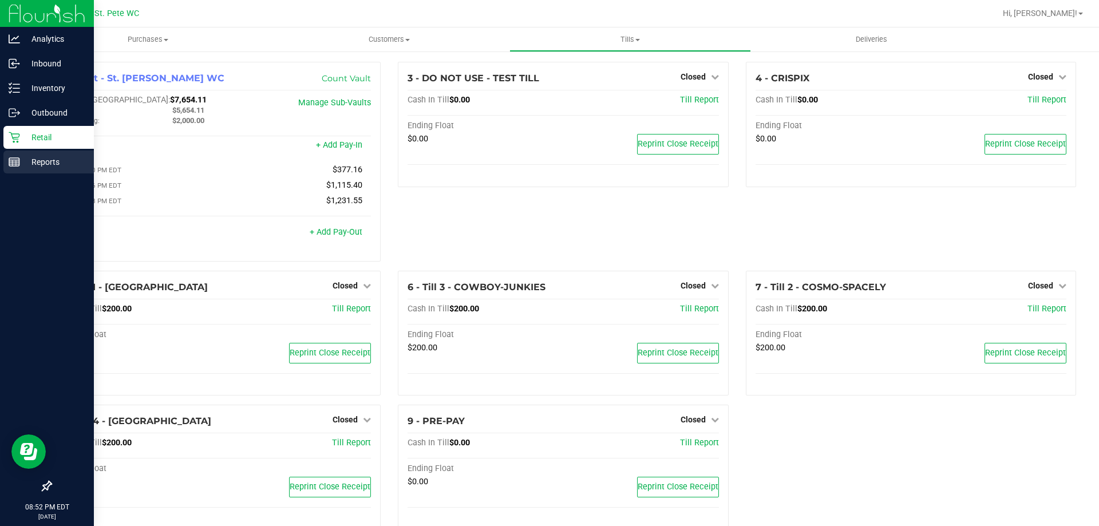
click at [6, 158] on div "Reports" at bounding box center [48, 162] width 90 height 23
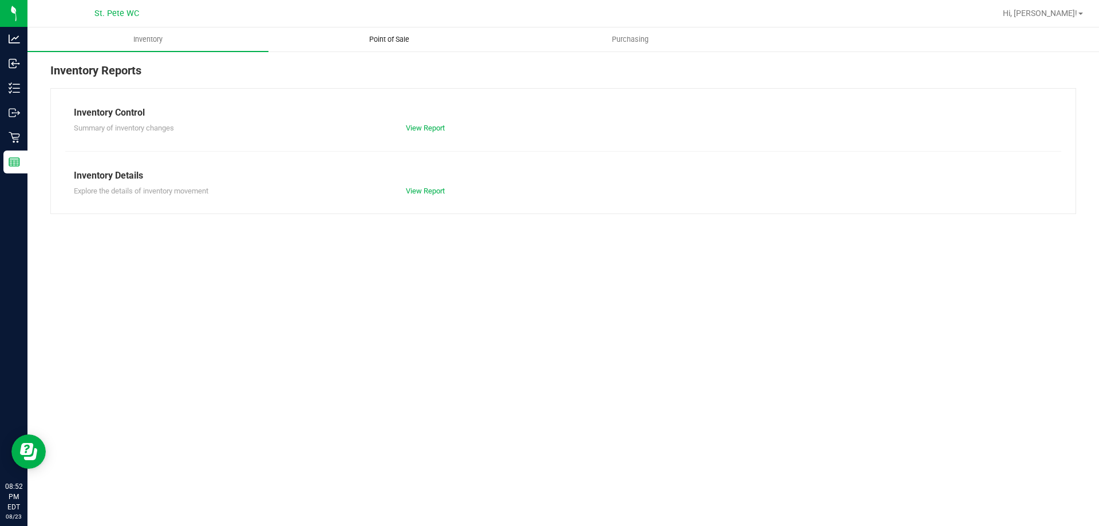
click at [407, 38] on span "Point of Sale" at bounding box center [389, 39] width 71 height 10
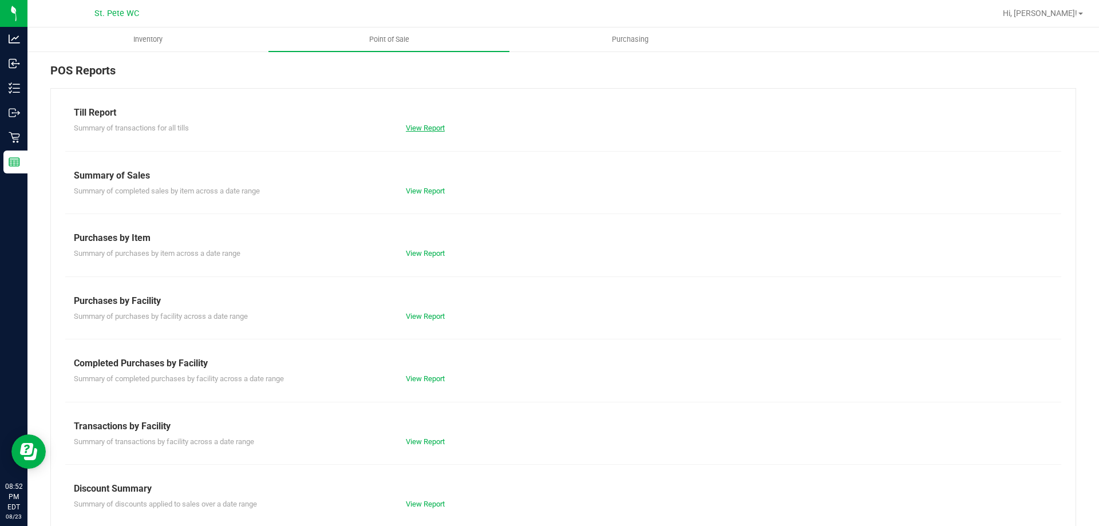
click at [416, 126] on link "View Report" at bounding box center [425, 128] width 39 height 9
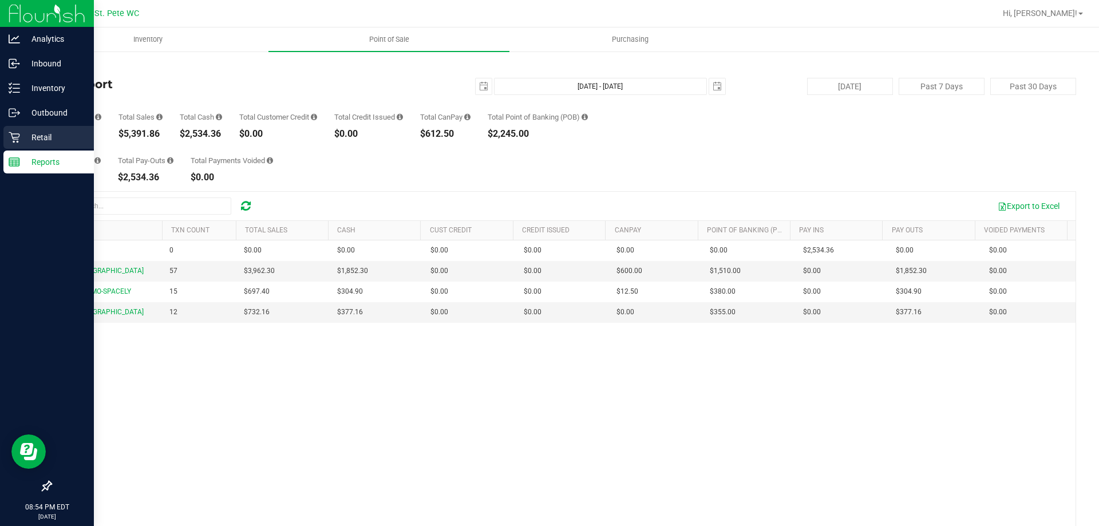
click at [21, 133] on p "Retail" at bounding box center [54, 138] width 69 height 14
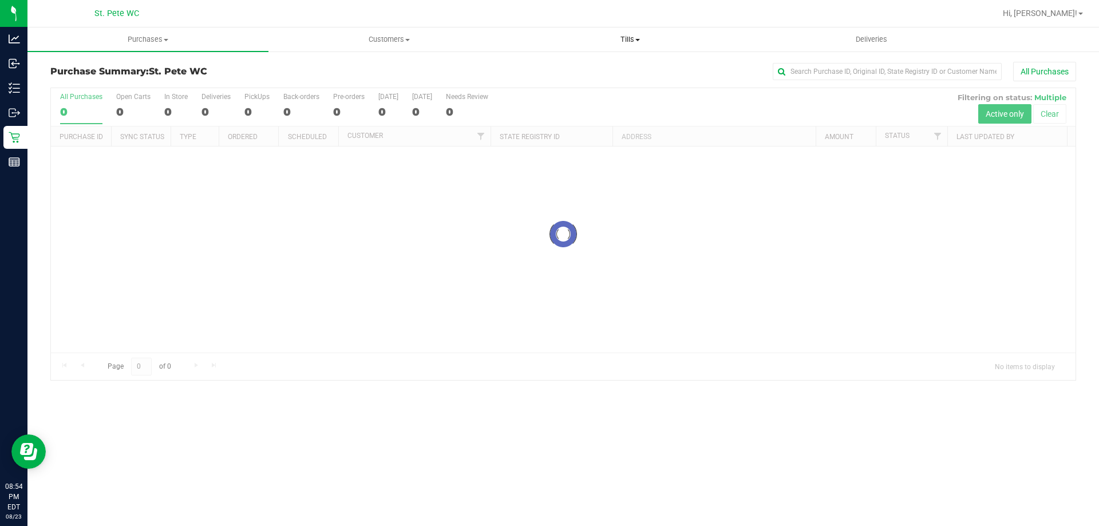
click at [624, 42] on span "Tills" at bounding box center [630, 39] width 240 height 10
click at [580, 70] on span "Manage tills" at bounding box center [548, 69] width 77 height 10
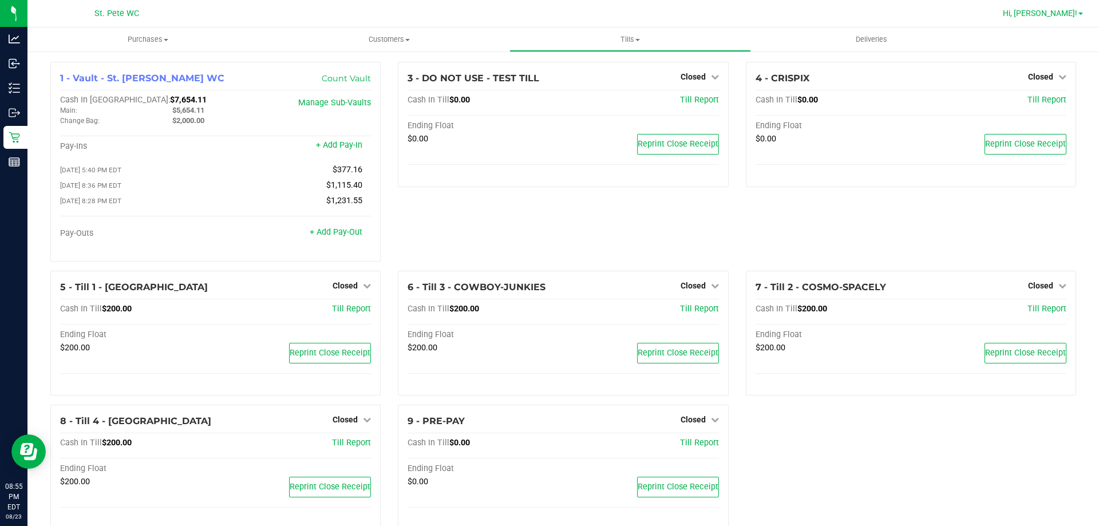
click at [1051, 10] on span "Hi, [PERSON_NAME]!" at bounding box center [1040, 13] width 74 height 9
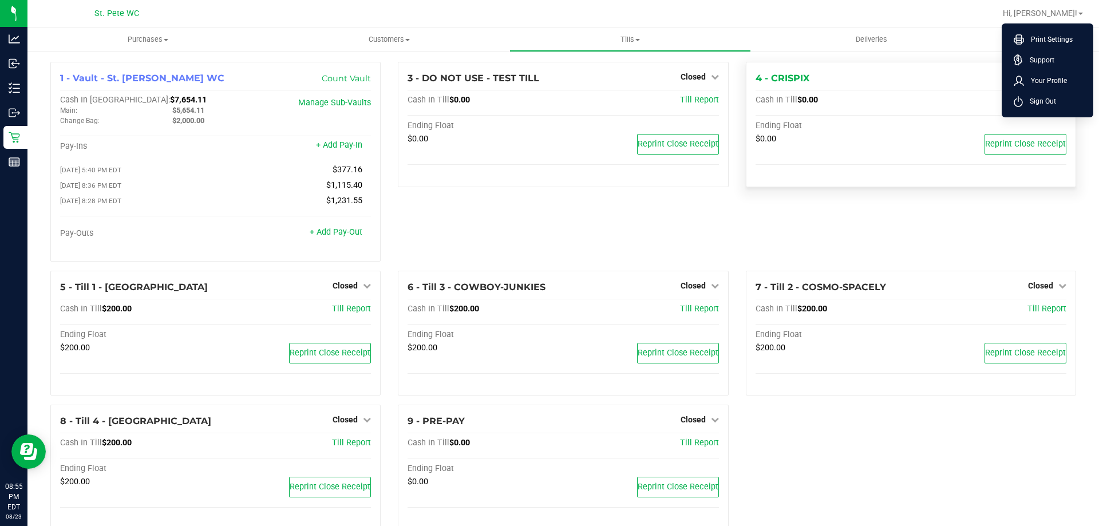
click at [1030, 103] on span "Sign Out" at bounding box center [1039, 101] width 33 height 11
